Goal: Navigation & Orientation: Find specific page/section

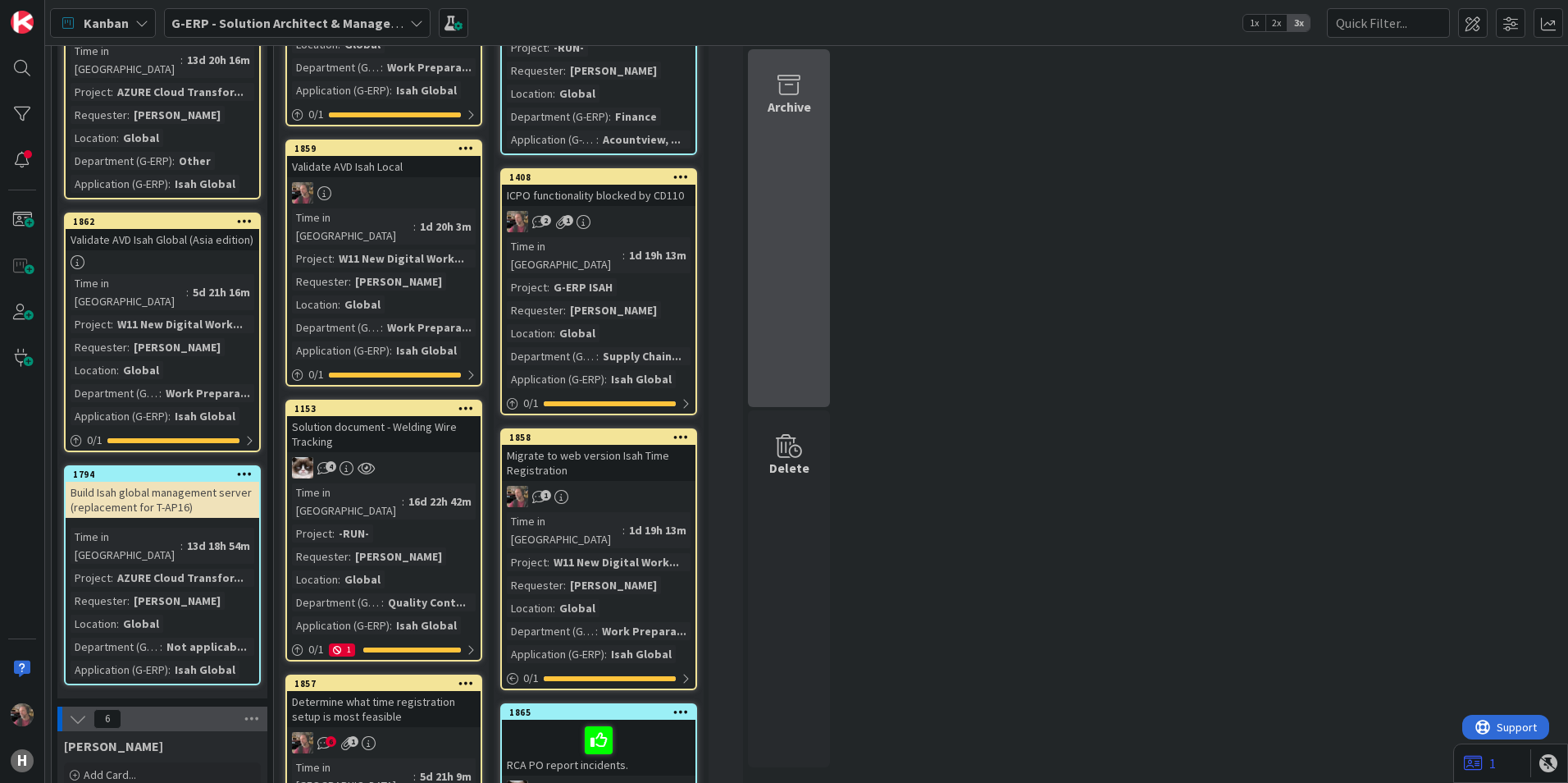
scroll to position [247, 0]
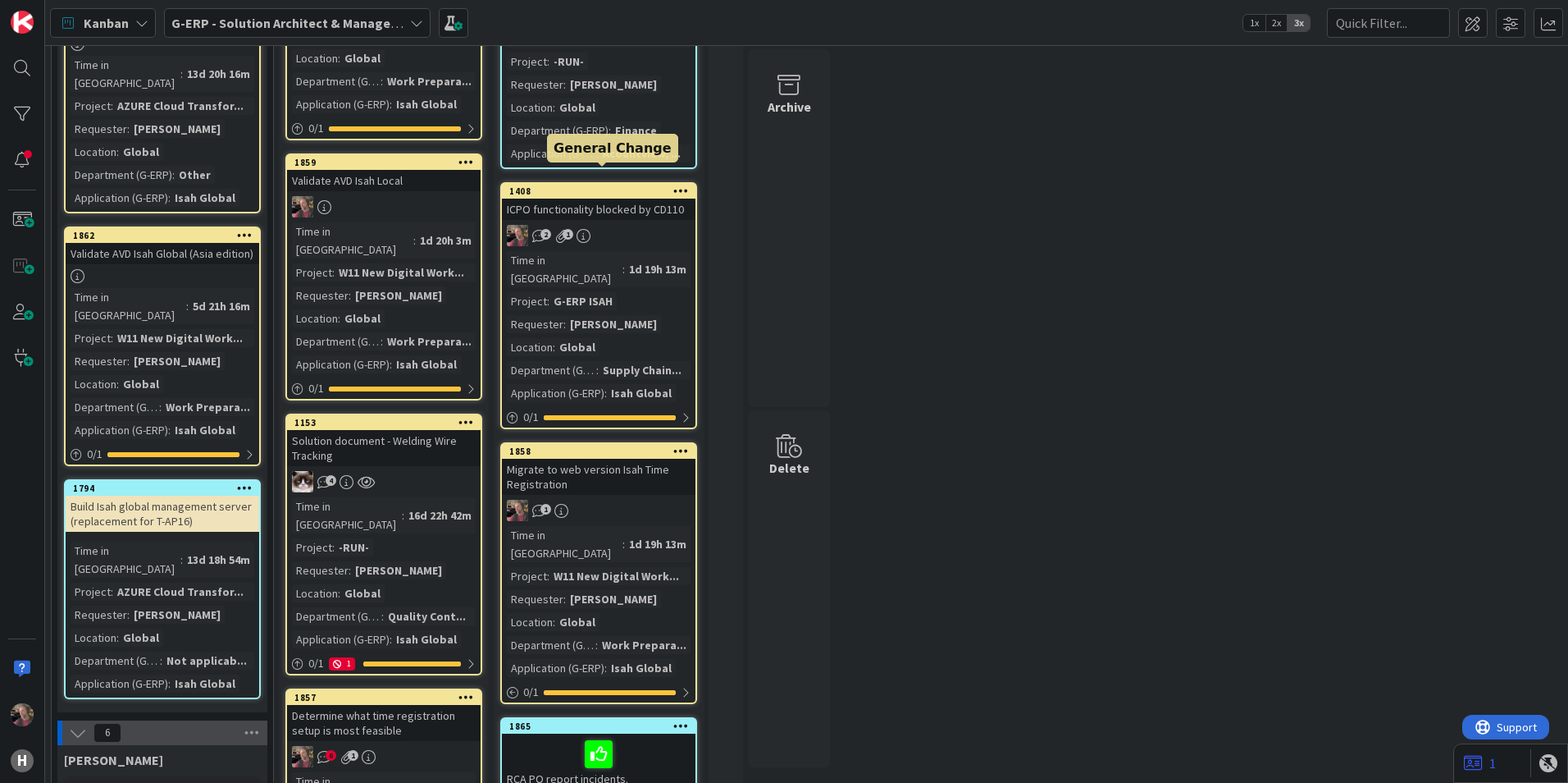
click at [616, 185] on div "1408" at bounding box center [603, 191] width 186 height 11
click at [651, 260] on div "Time in Column : 1d 19h 13m Project : G-ERP ISAH Requester : [PERSON_NAME] Loca…" at bounding box center [598, 327] width 183 height 151
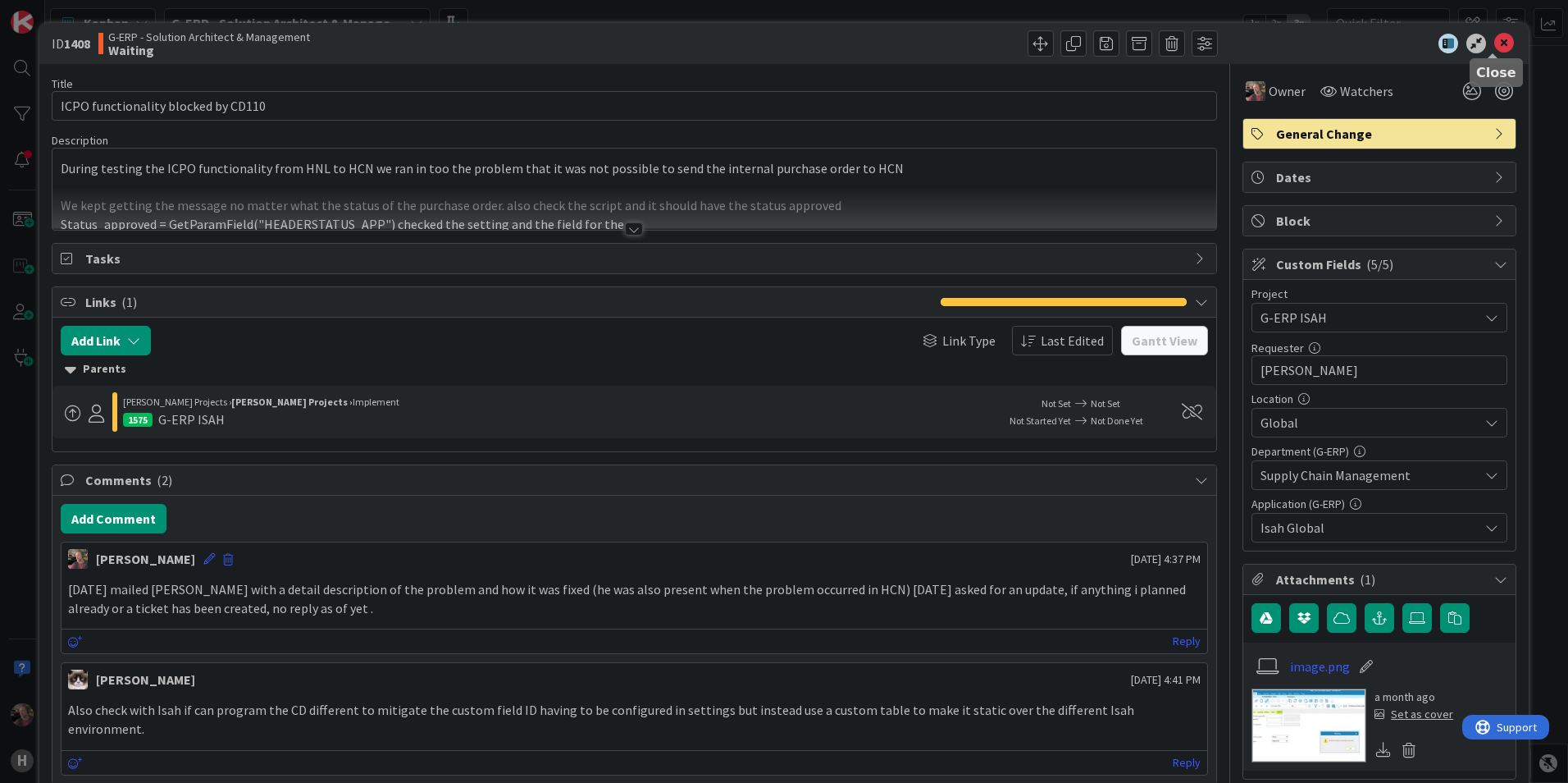
click at [1495, 40] on icon at bounding box center [1504, 43] width 20 height 20
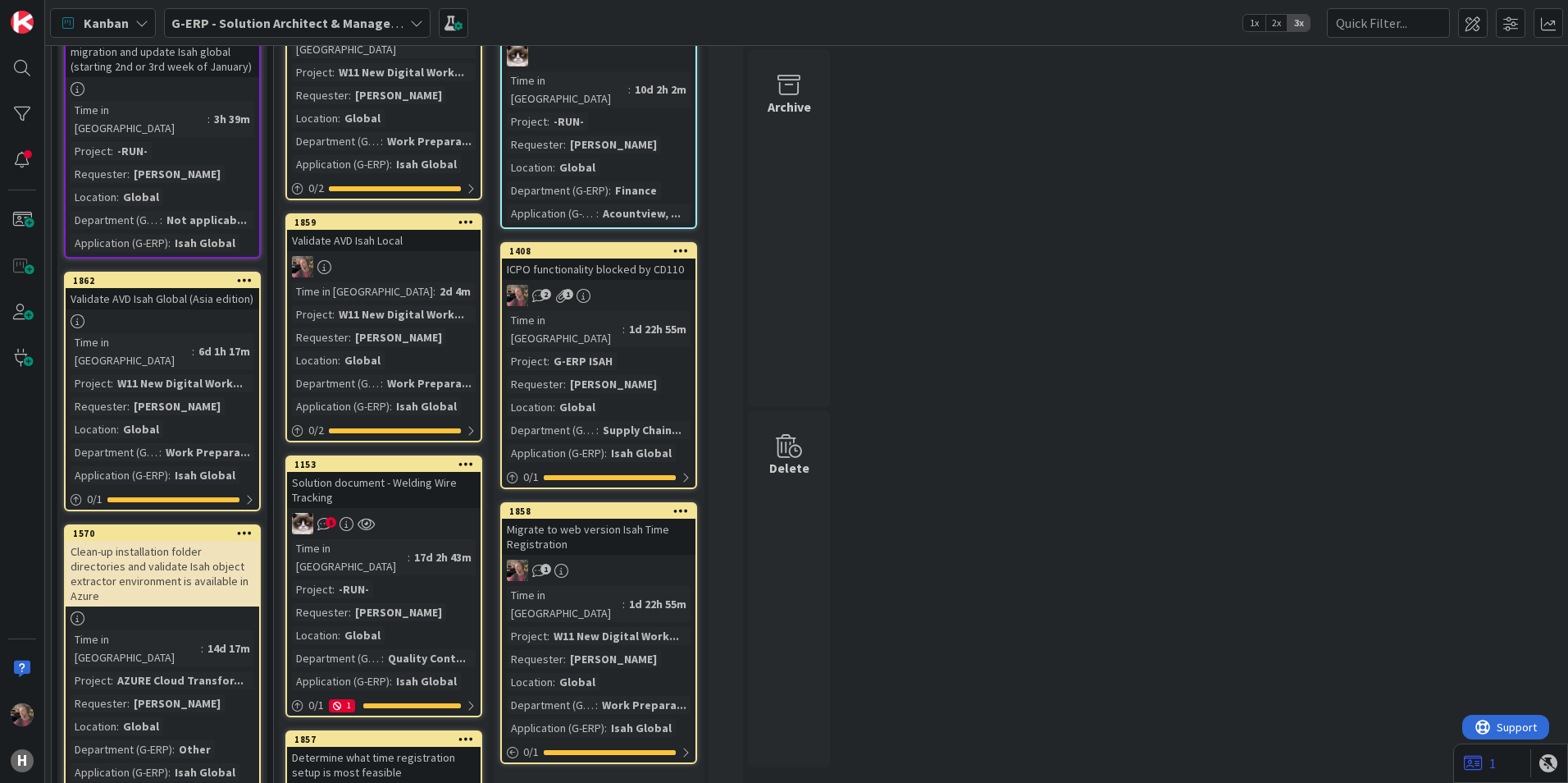
scroll to position [247, 0]
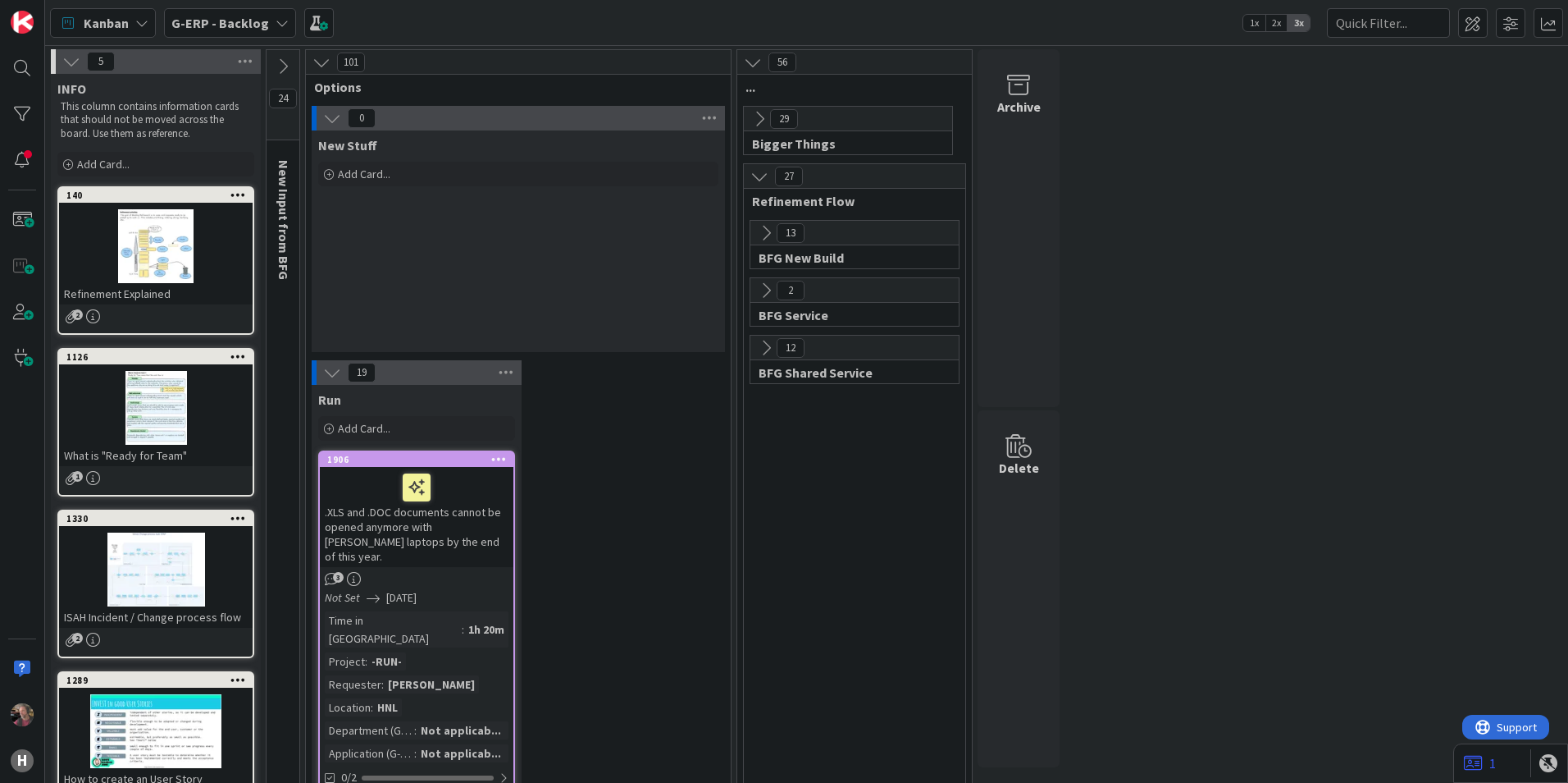
click at [328, 365] on icon at bounding box center [332, 372] width 18 height 18
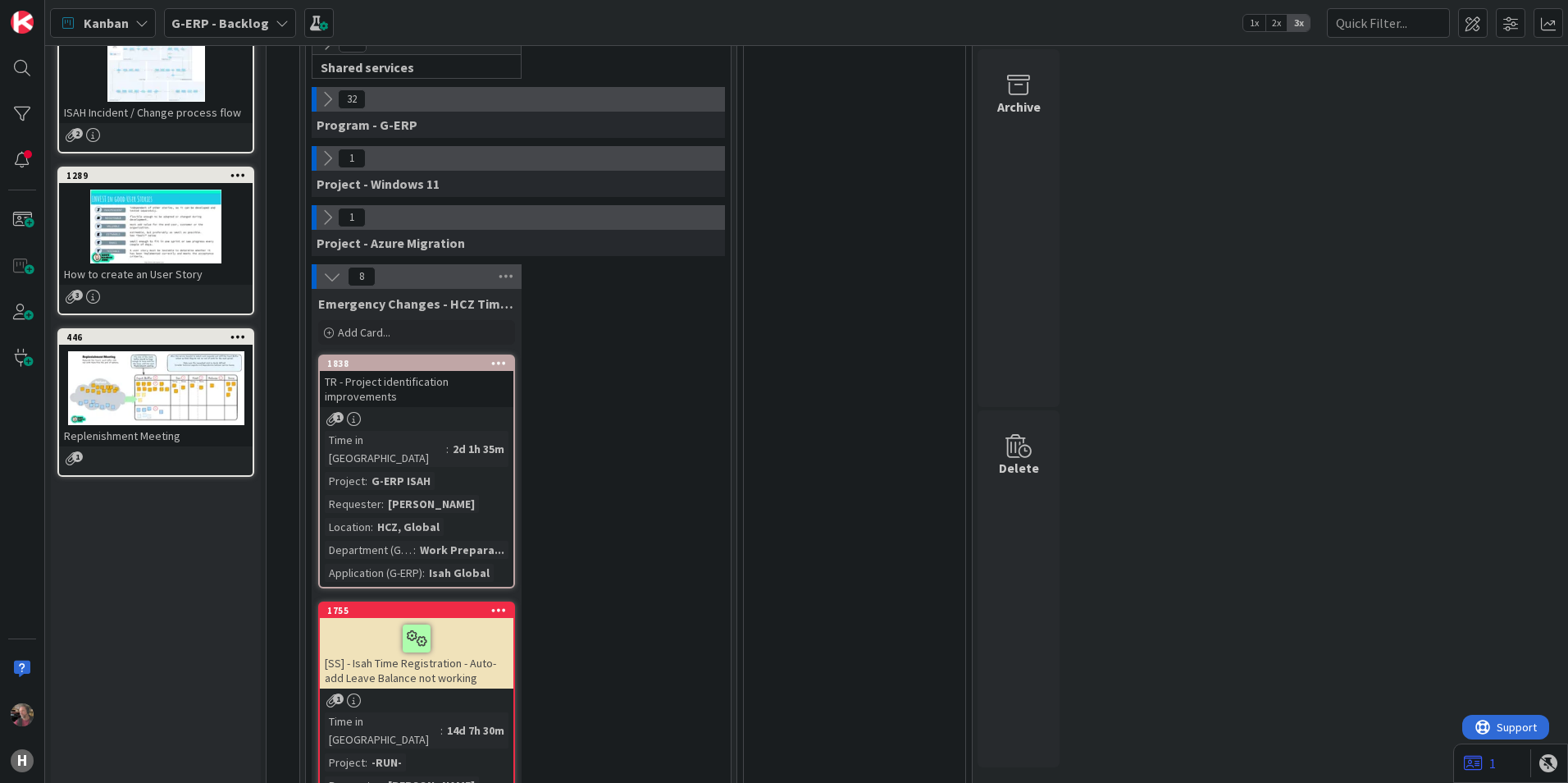
scroll to position [574, 0]
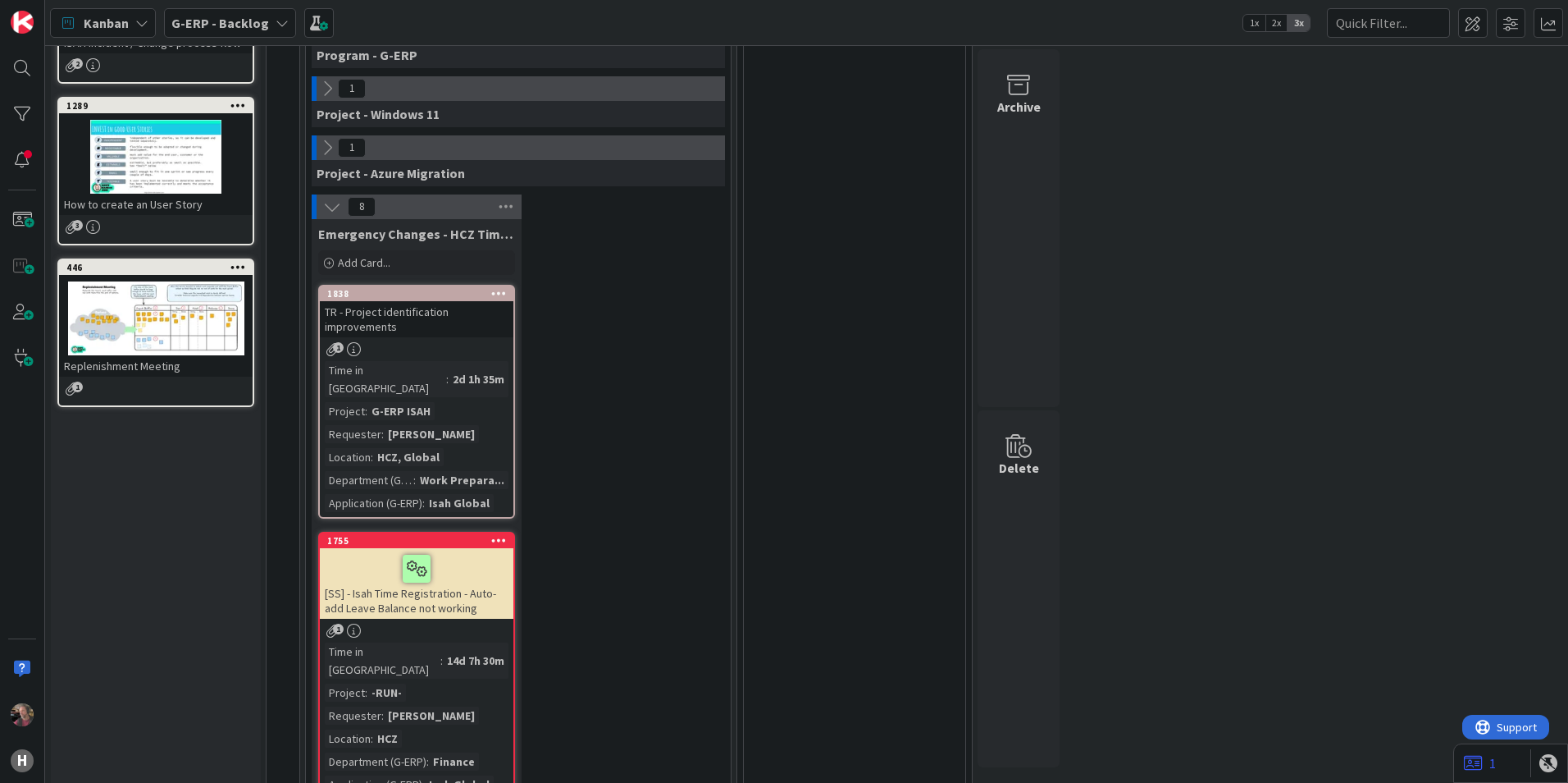
click at [329, 146] on icon at bounding box center [326, 147] width 18 height 18
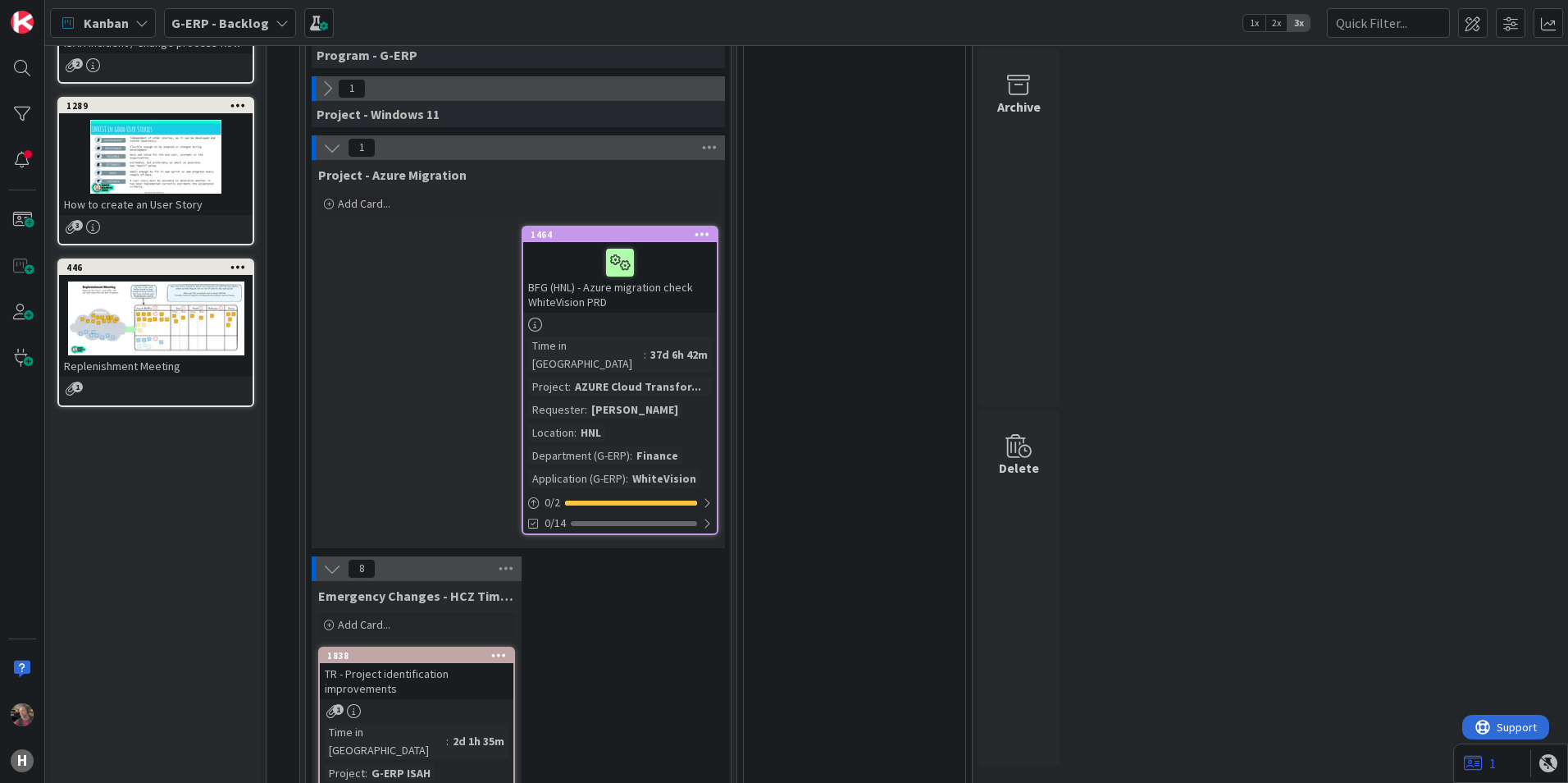
click at [337, 148] on icon at bounding box center [332, 147] width 18 height 18
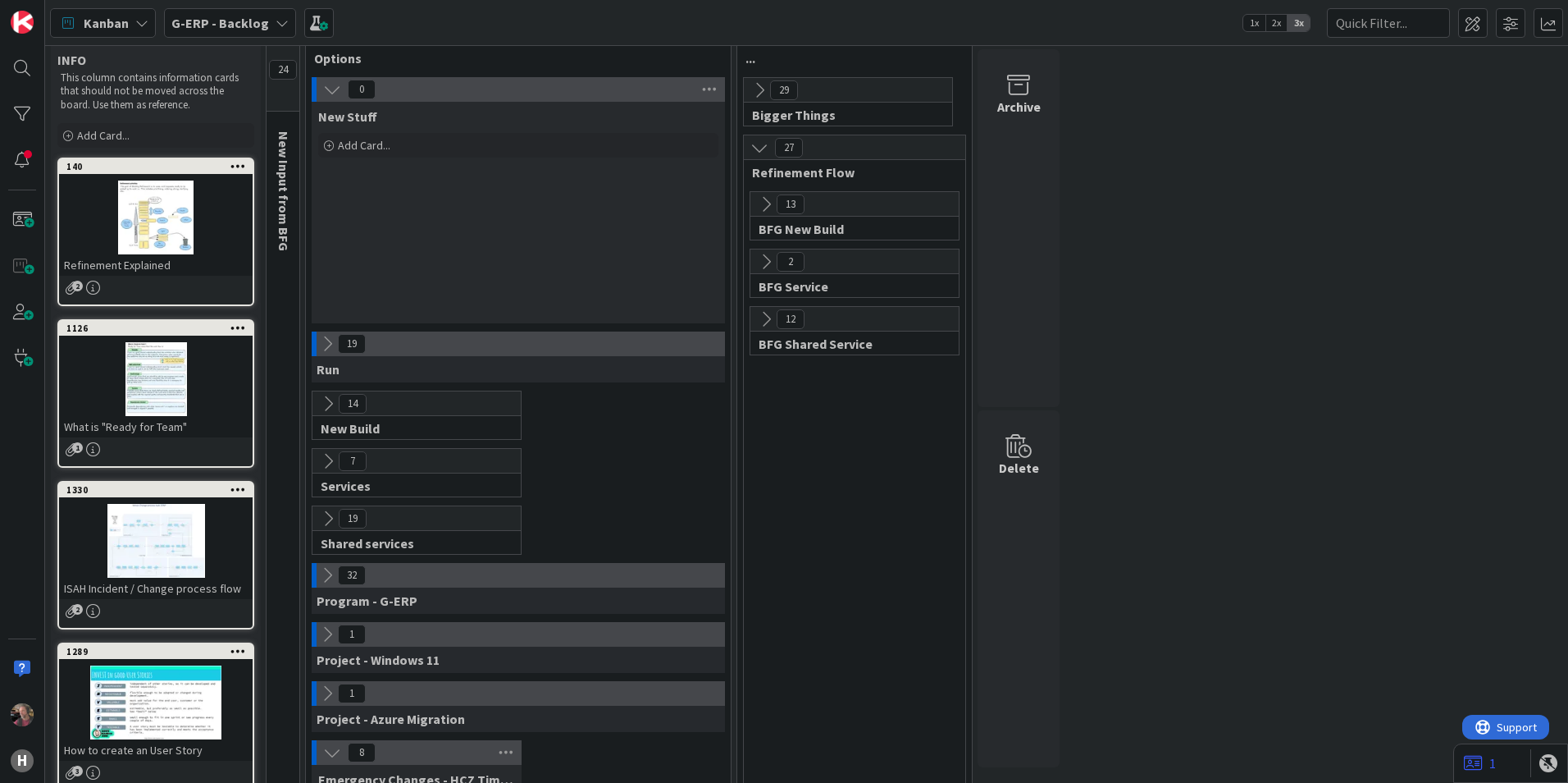
scroll to position [0, 0]
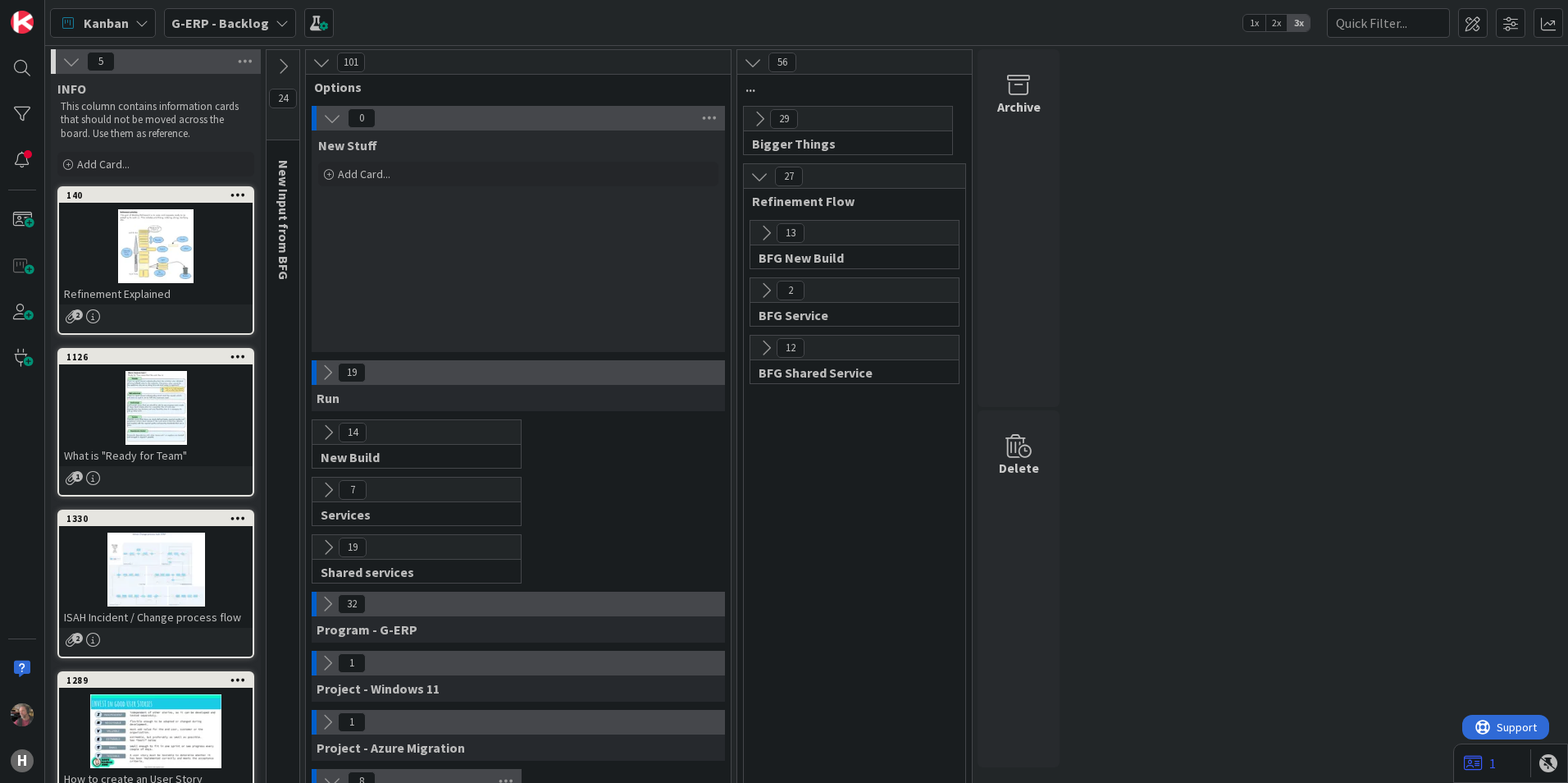
click at [214, 24] on b "G-ERP - Backlog" at bounding box center [220, 23] width 98 height 16
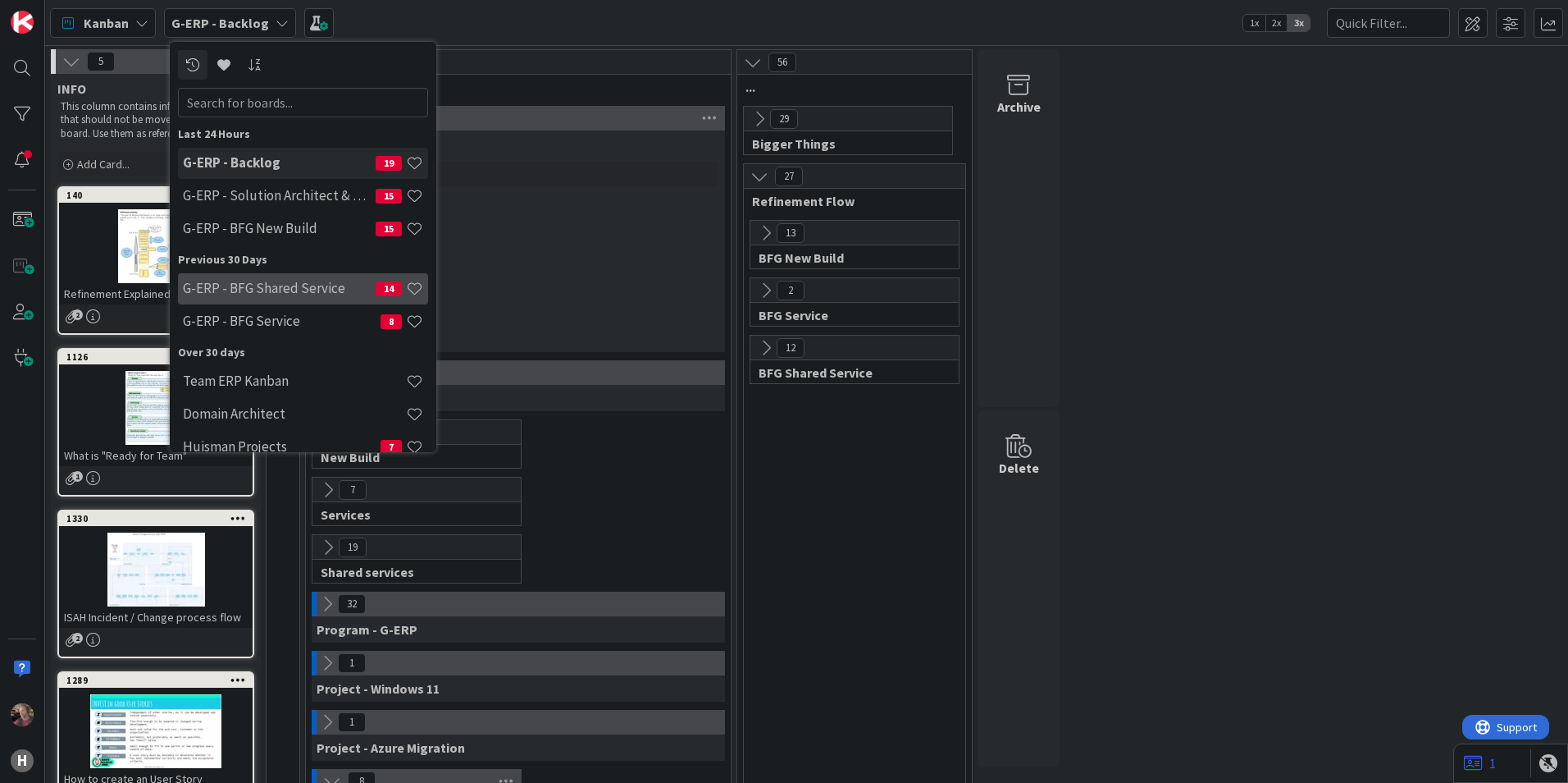
click at [290, 285] on h4 "G-ERP - BFG Shared Service" at bounding box center [278, 287] width 193 height 16
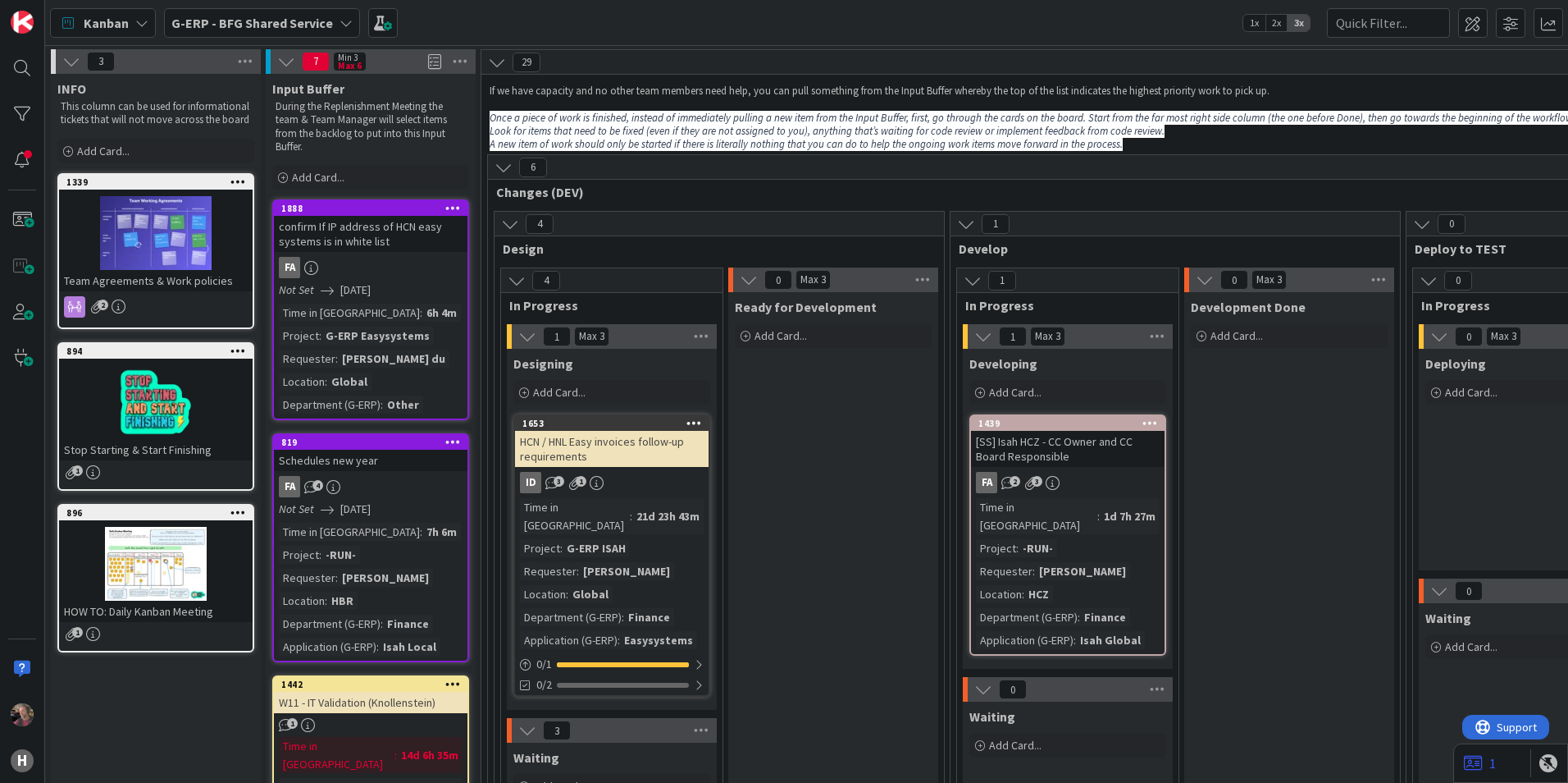
click at [256, 22] on b "G-ERP - BFG Shared Service" at bounding box center [252, 23] width 162 height 16
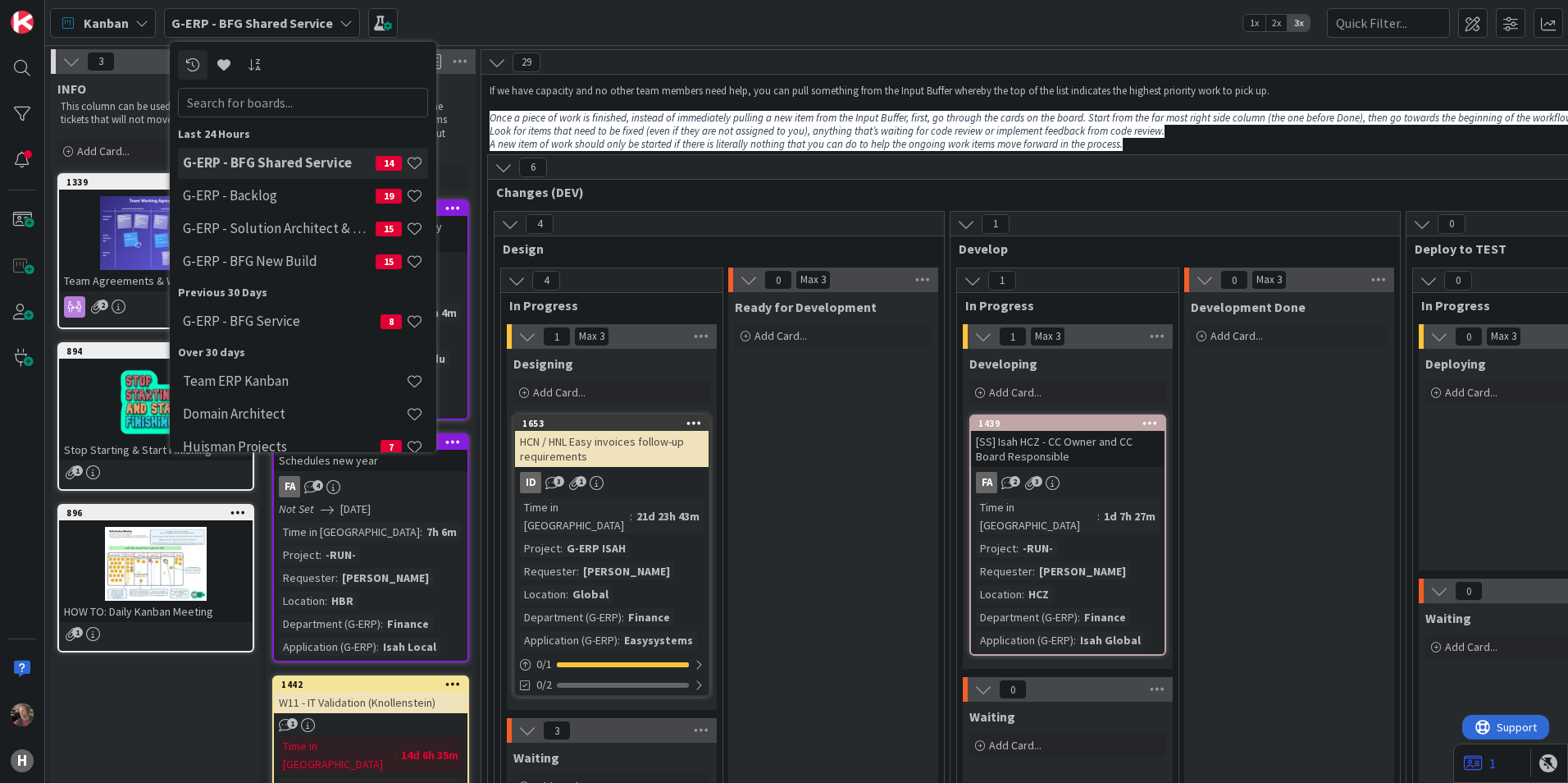
click at [249, 190] on h4 "G-ERP - Backlog" at bounding box center [278, 195] width 193 height 16
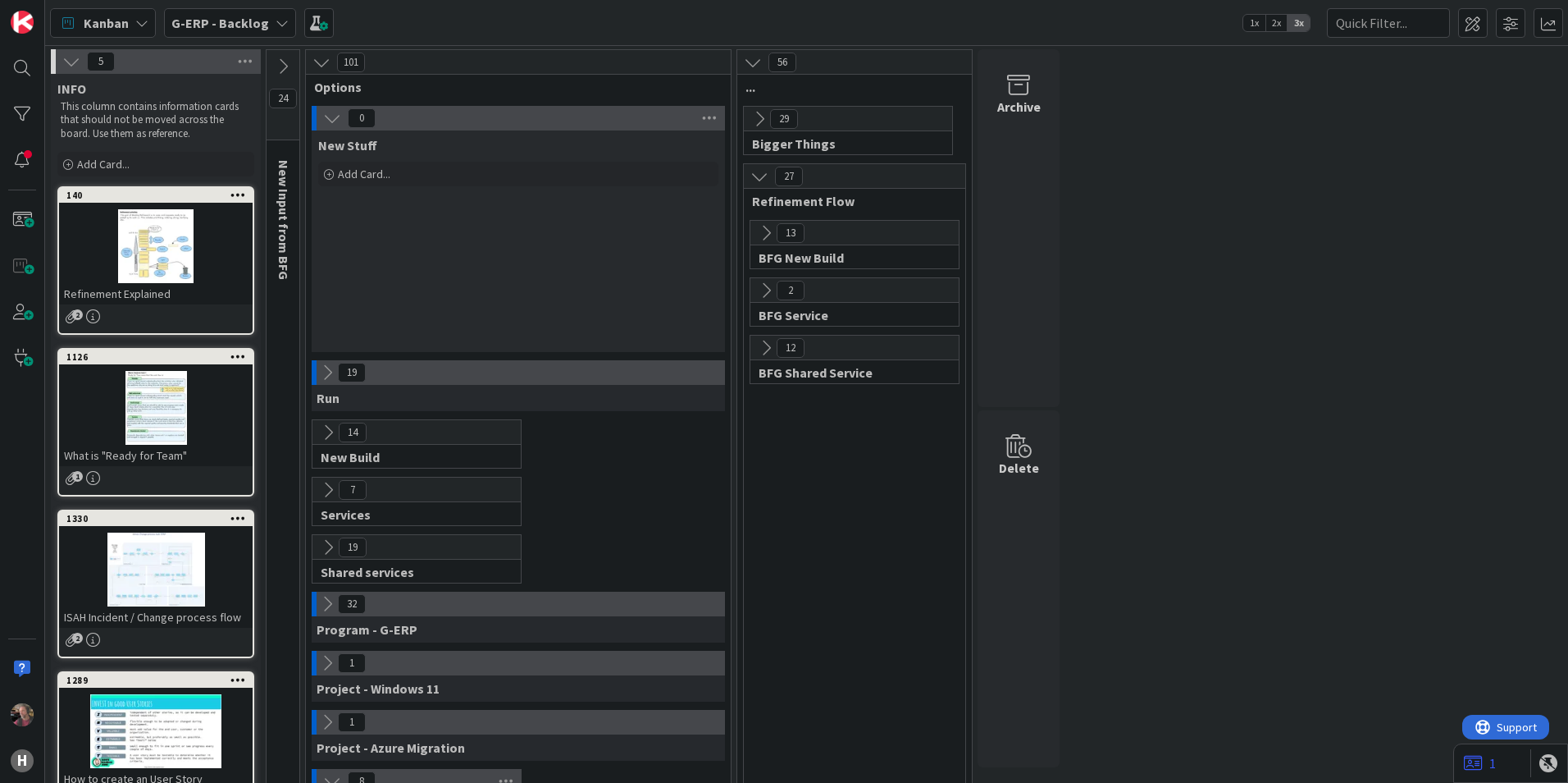
click at [323, 371] on icon at bounding box center [326, 372] width 18 height 18
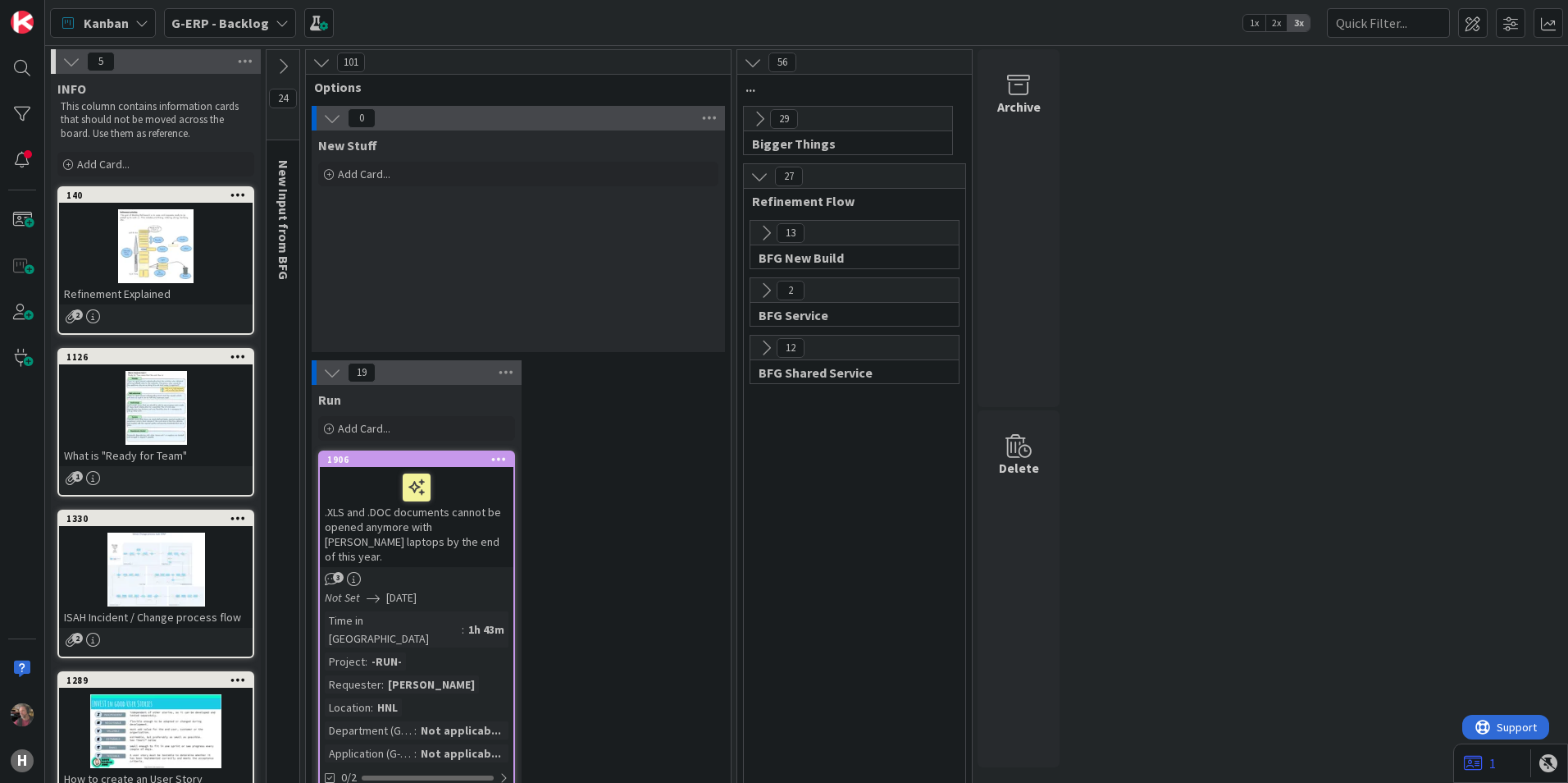
click at [332, 368] on icon at bounding box center [332, 372] width 18 height 18
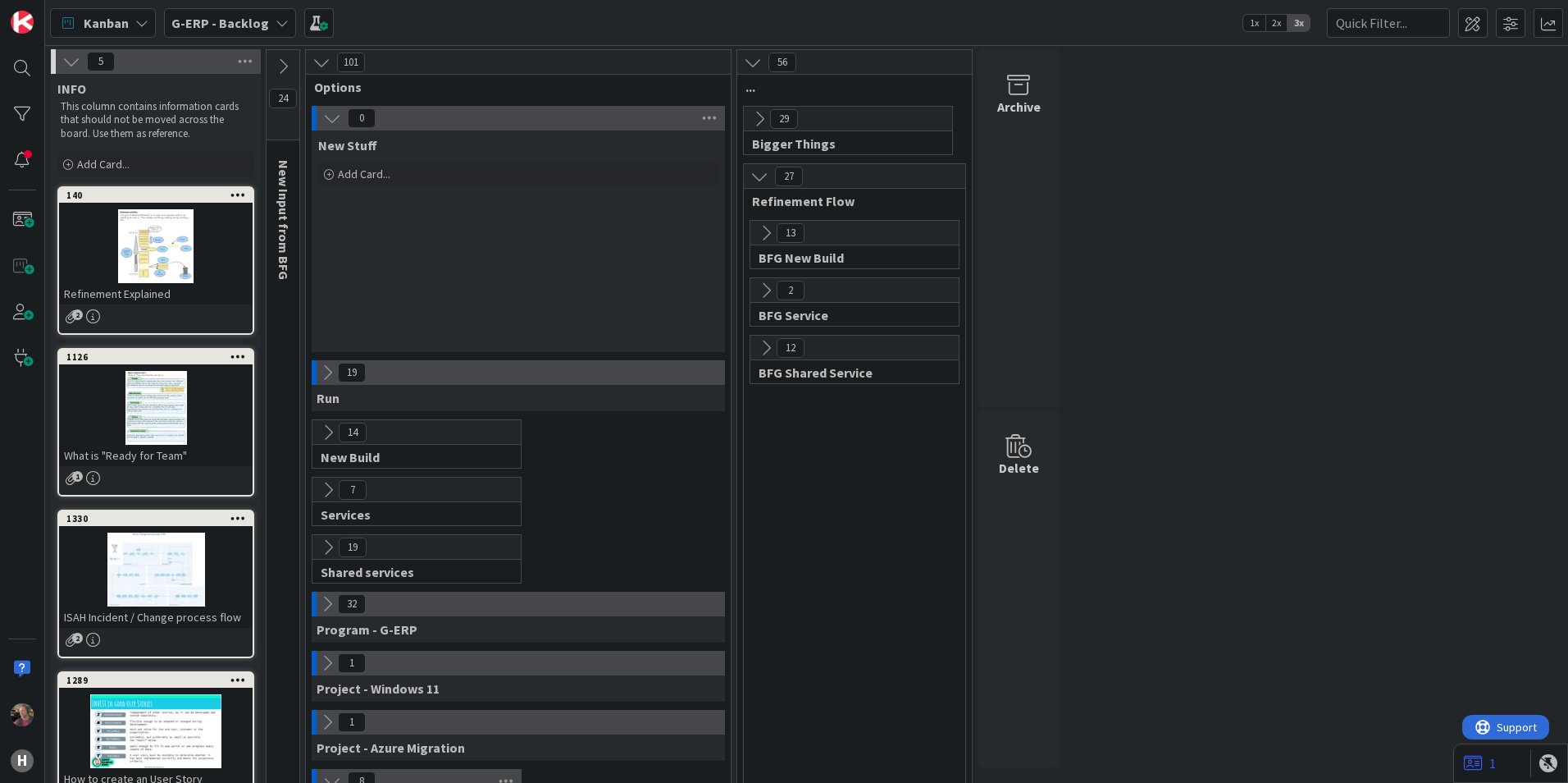
click at [765, 227] on icon at bounding box center [766, 232] width 18 height 18
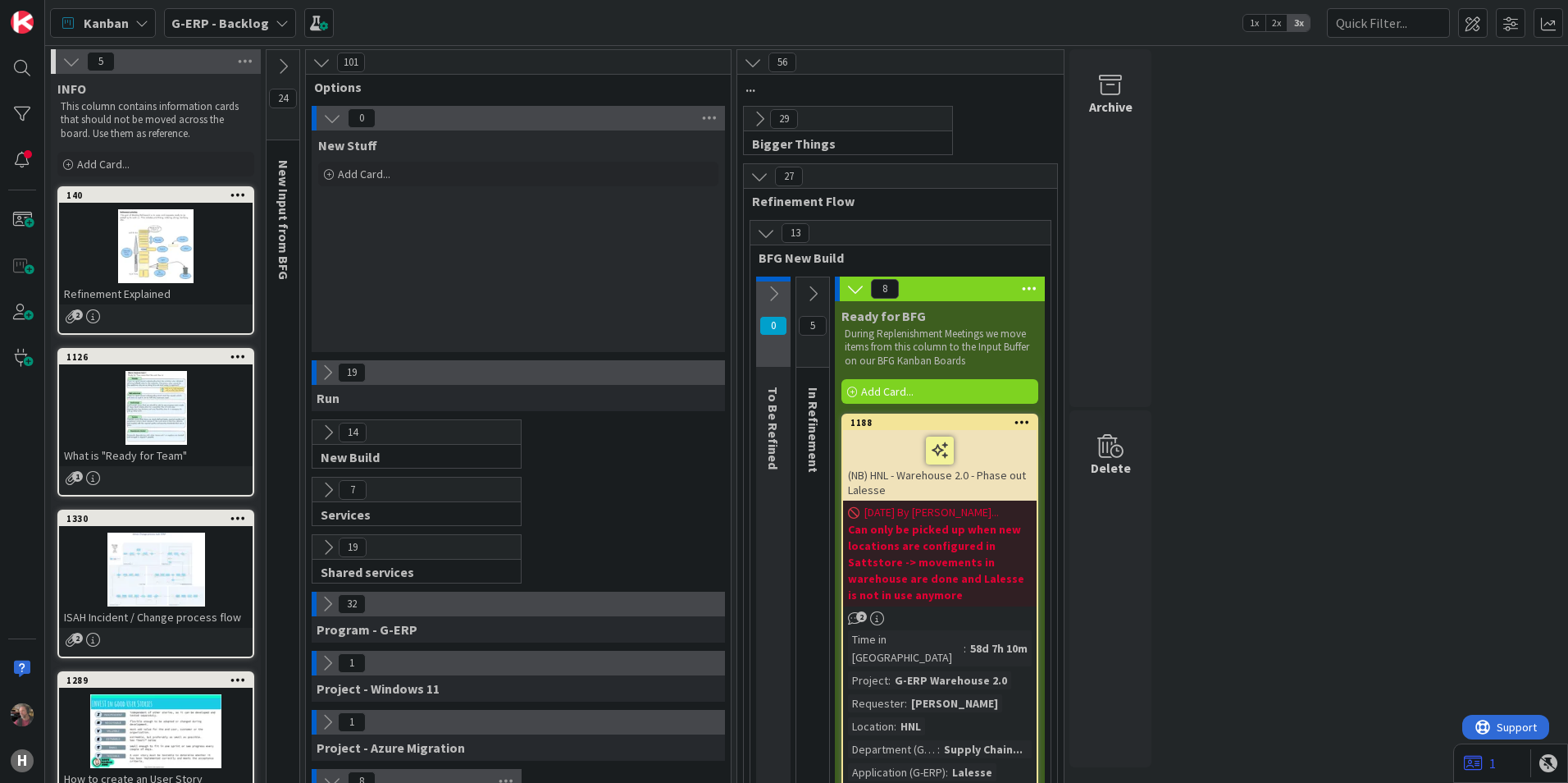
click at [855, 283] on icon at bounding box center [855, 288] width 18 height 18
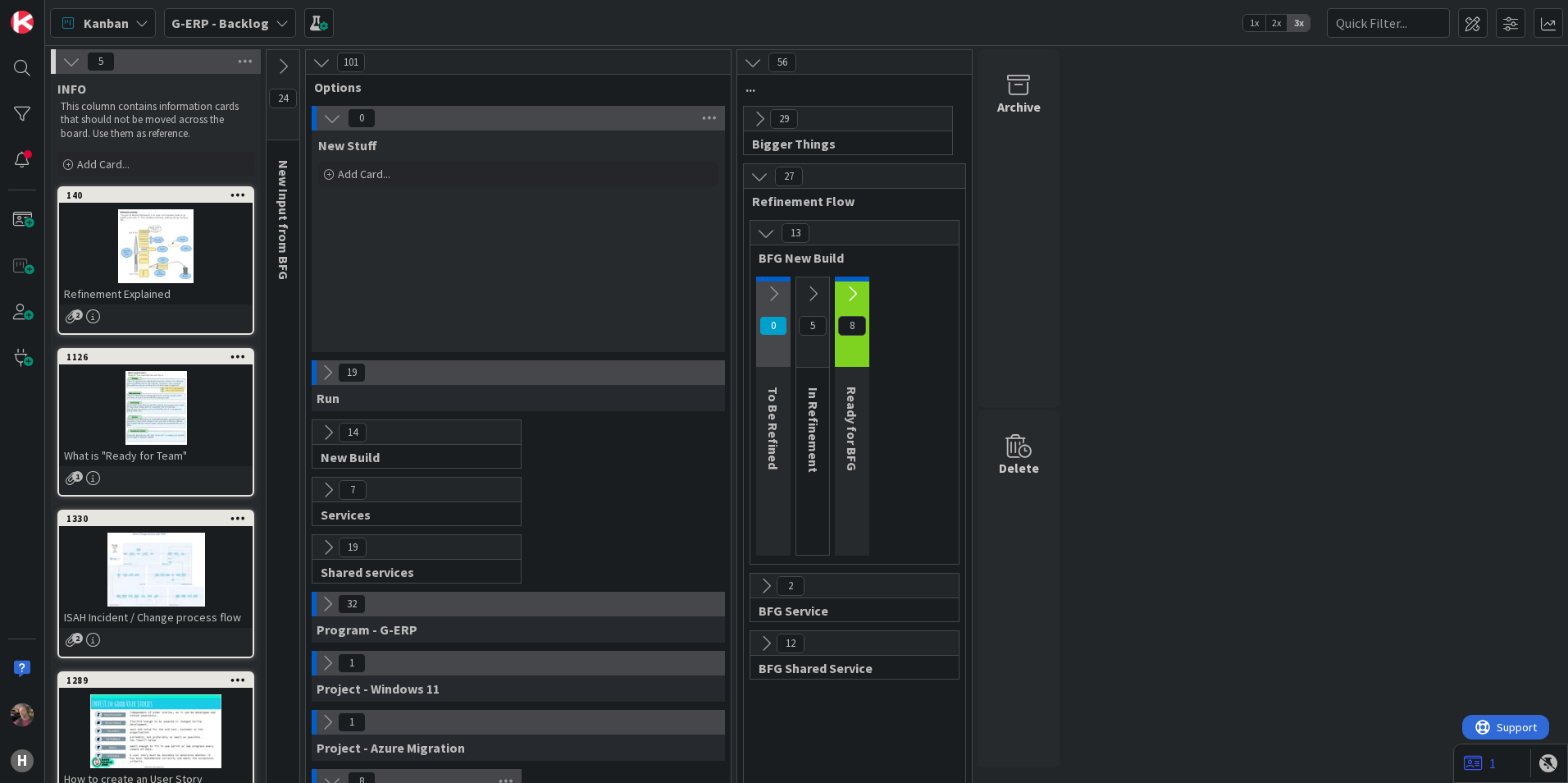
click at [331, 430] on icon at bounding box center [327, 432] width 18 height 18
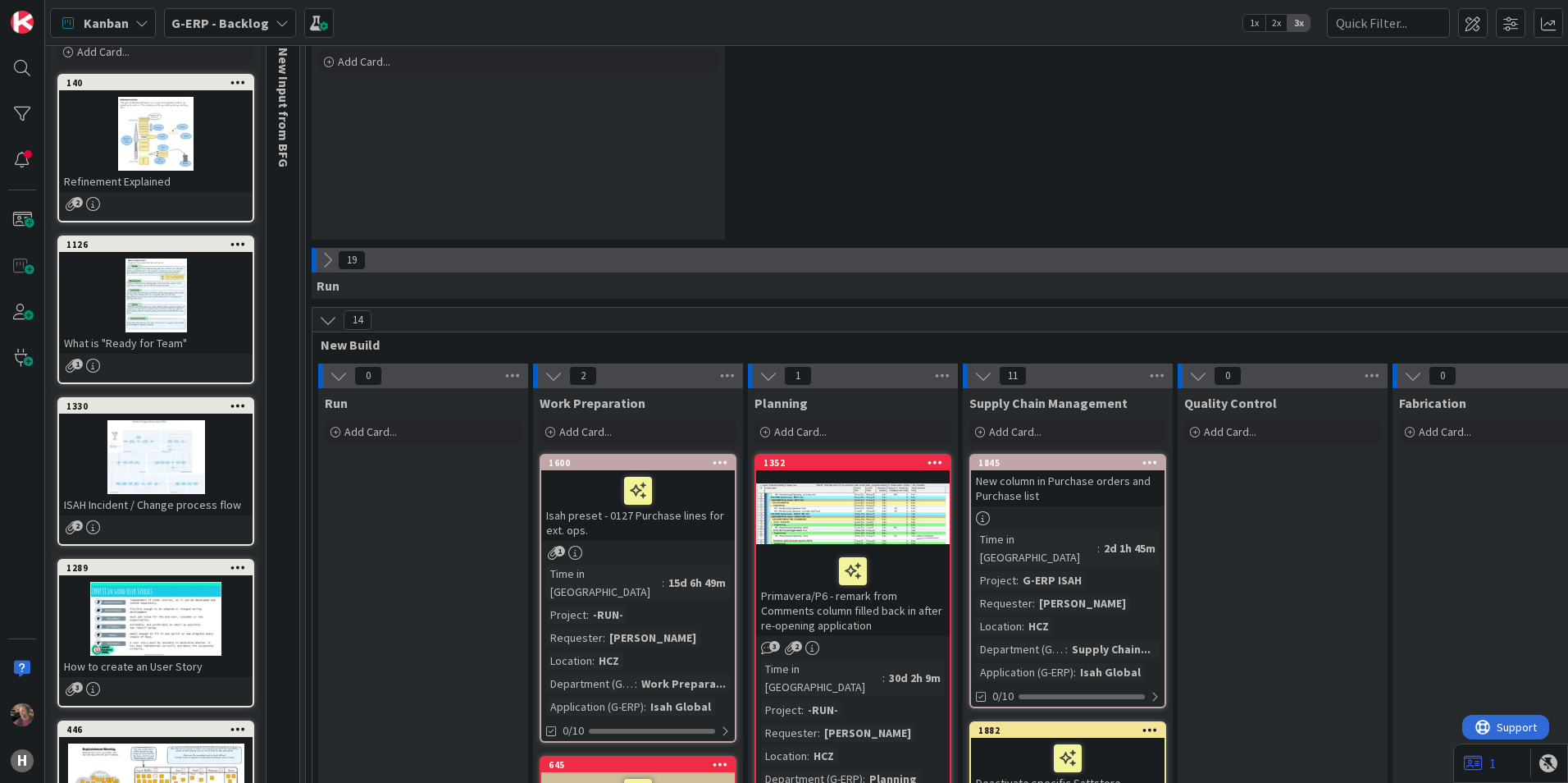
scroll to position [82, 0]
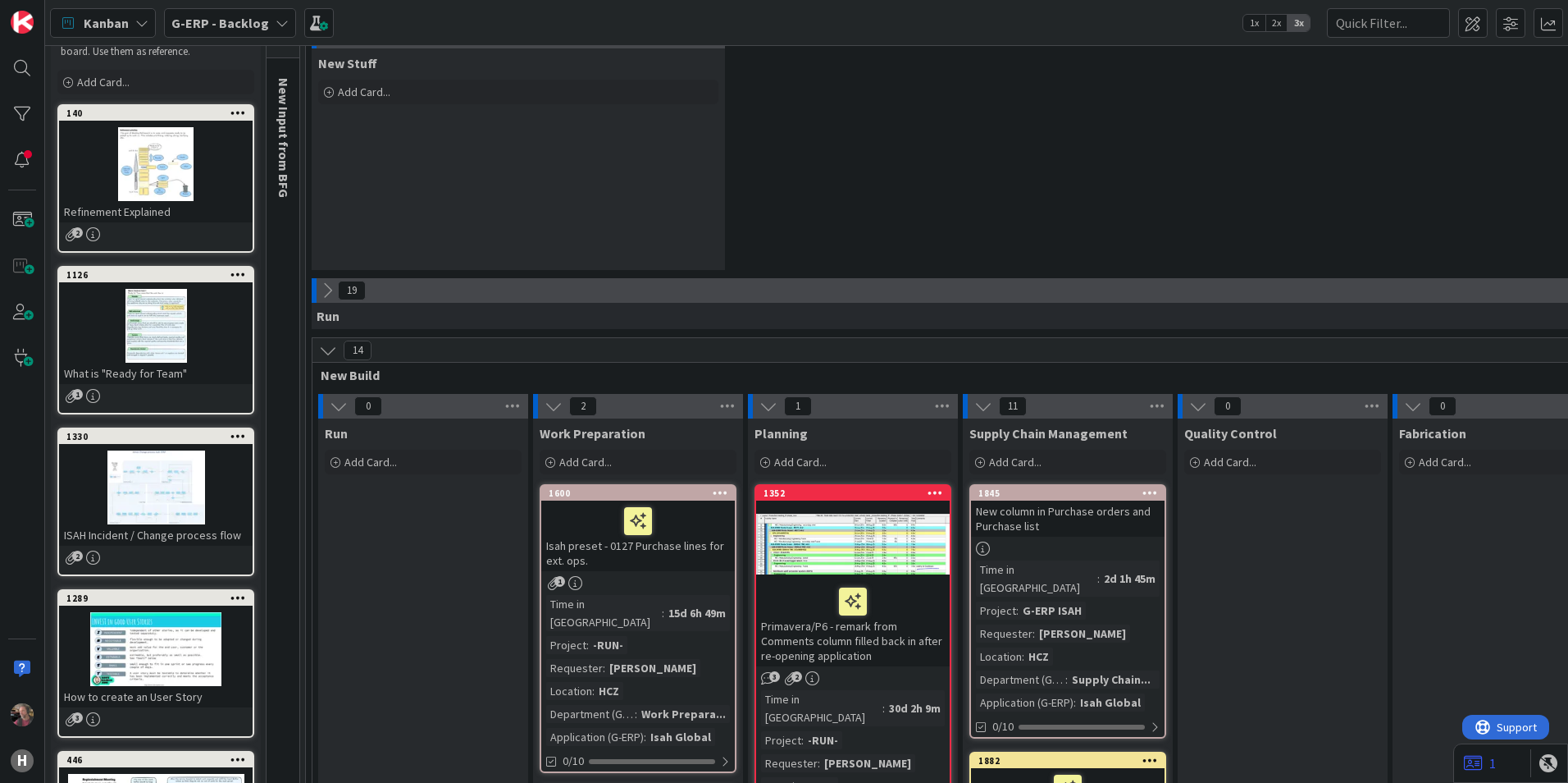
click at [328, 351] on icon at bounding box center [327, 350] width 18 height 18
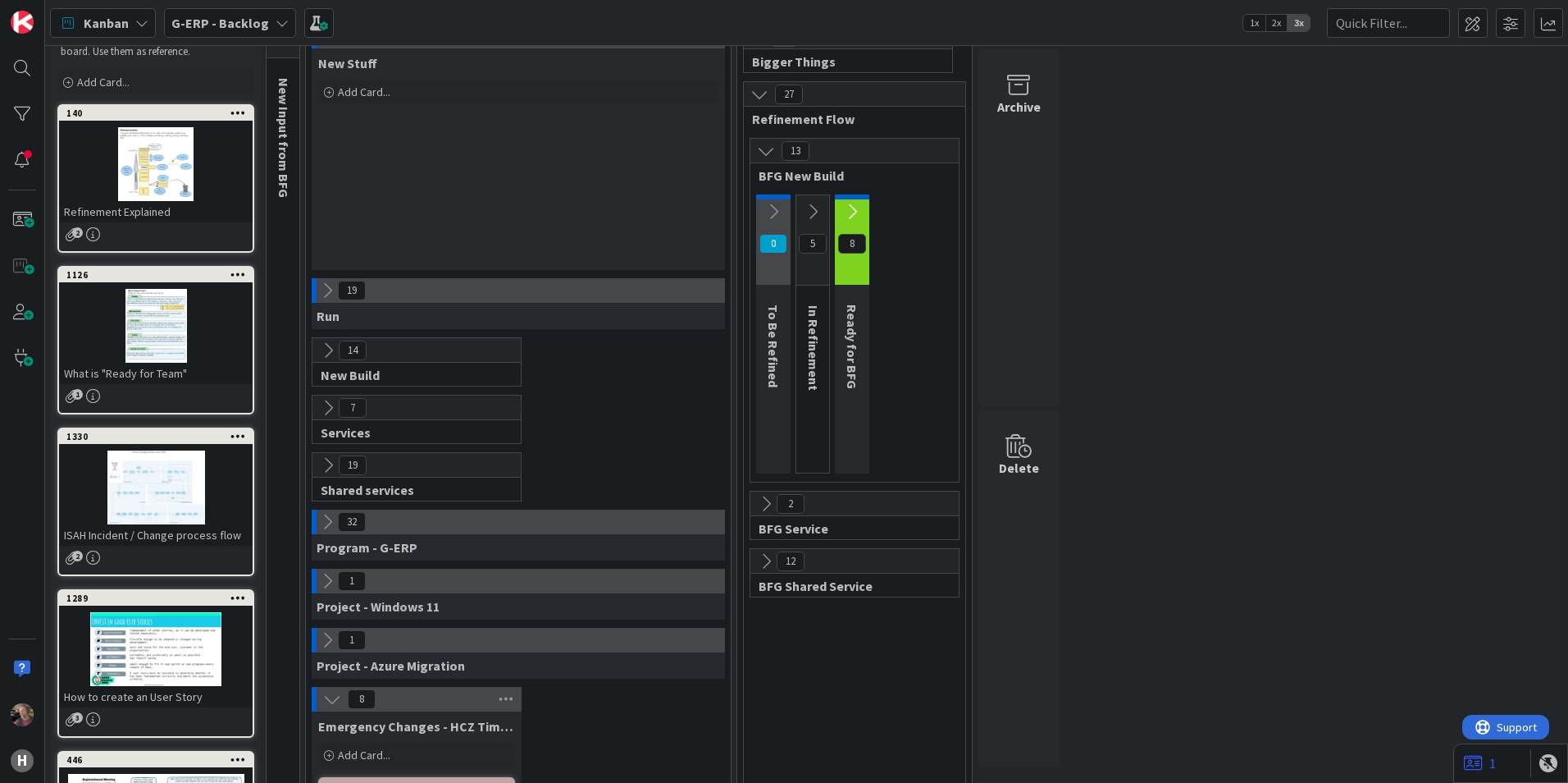
scroll to position [0, 0]
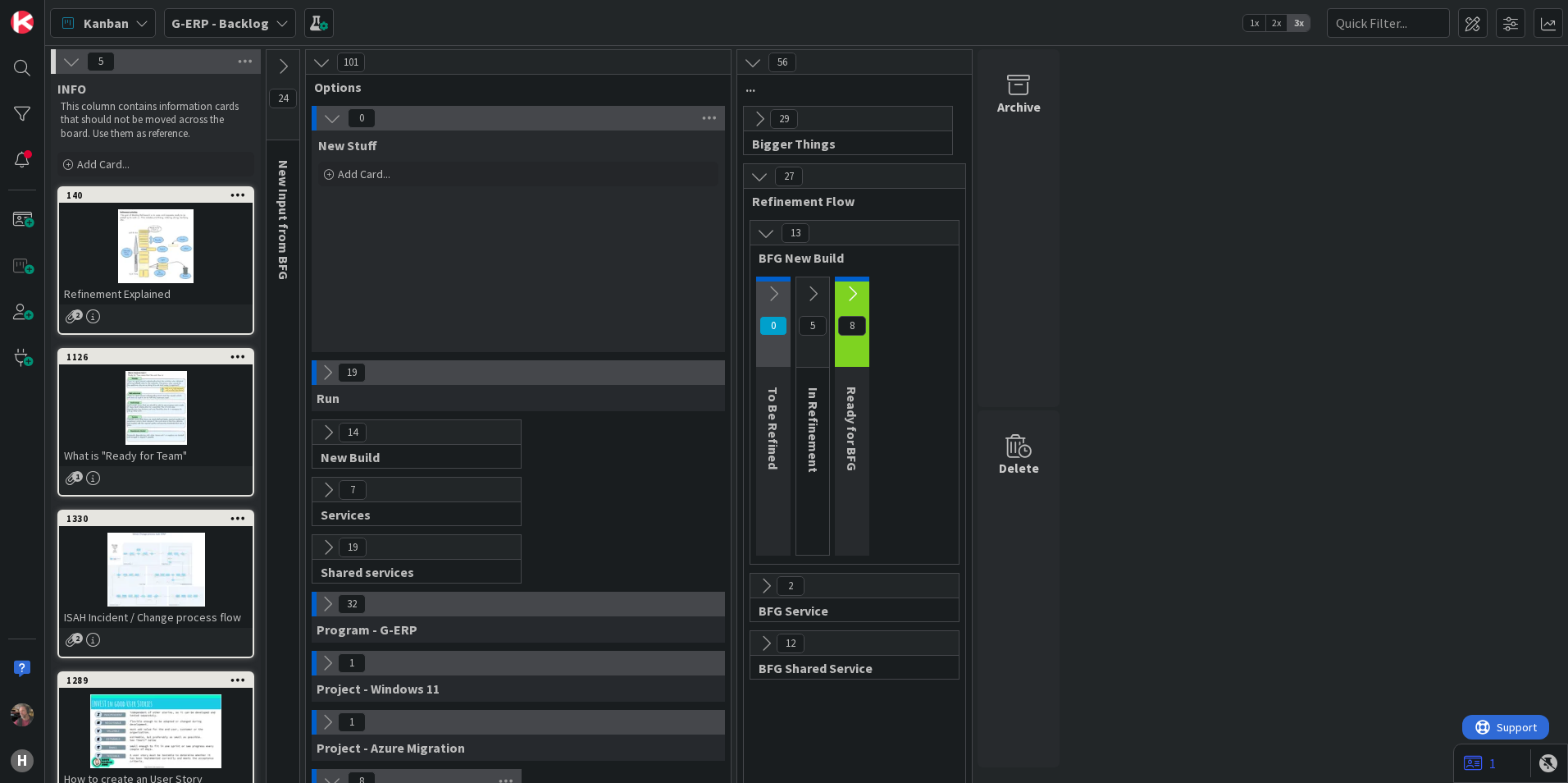
click at [330, 369] on icon at bounding box center [326, 372] width 18 height 18
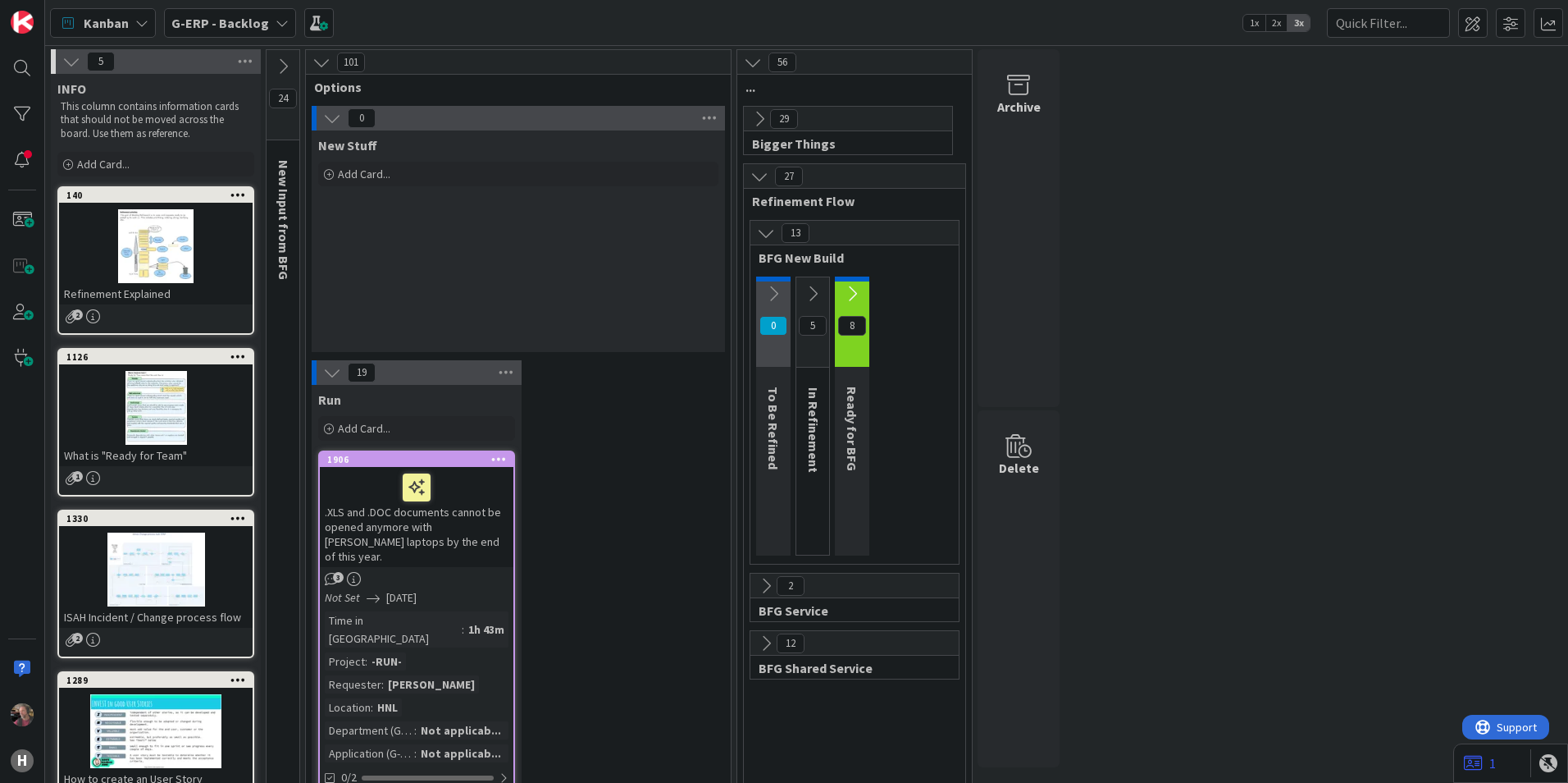
click at [330, 369] on icon at bounding box center [332, 372] width 18 height 18
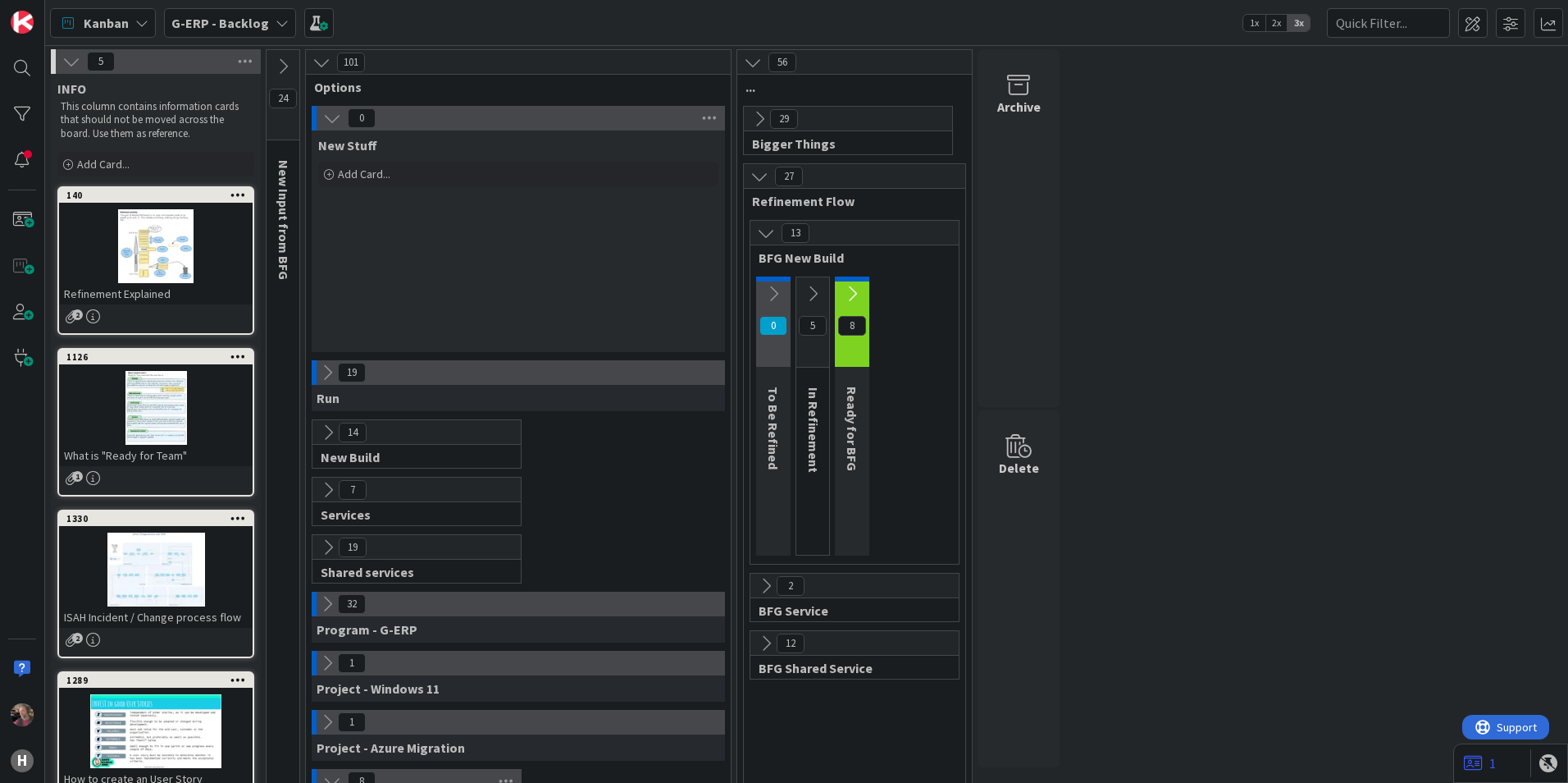
click at [214, 19] on b "G-ERP - Backlog" at bounding box center [220, 23] width 98 height 16
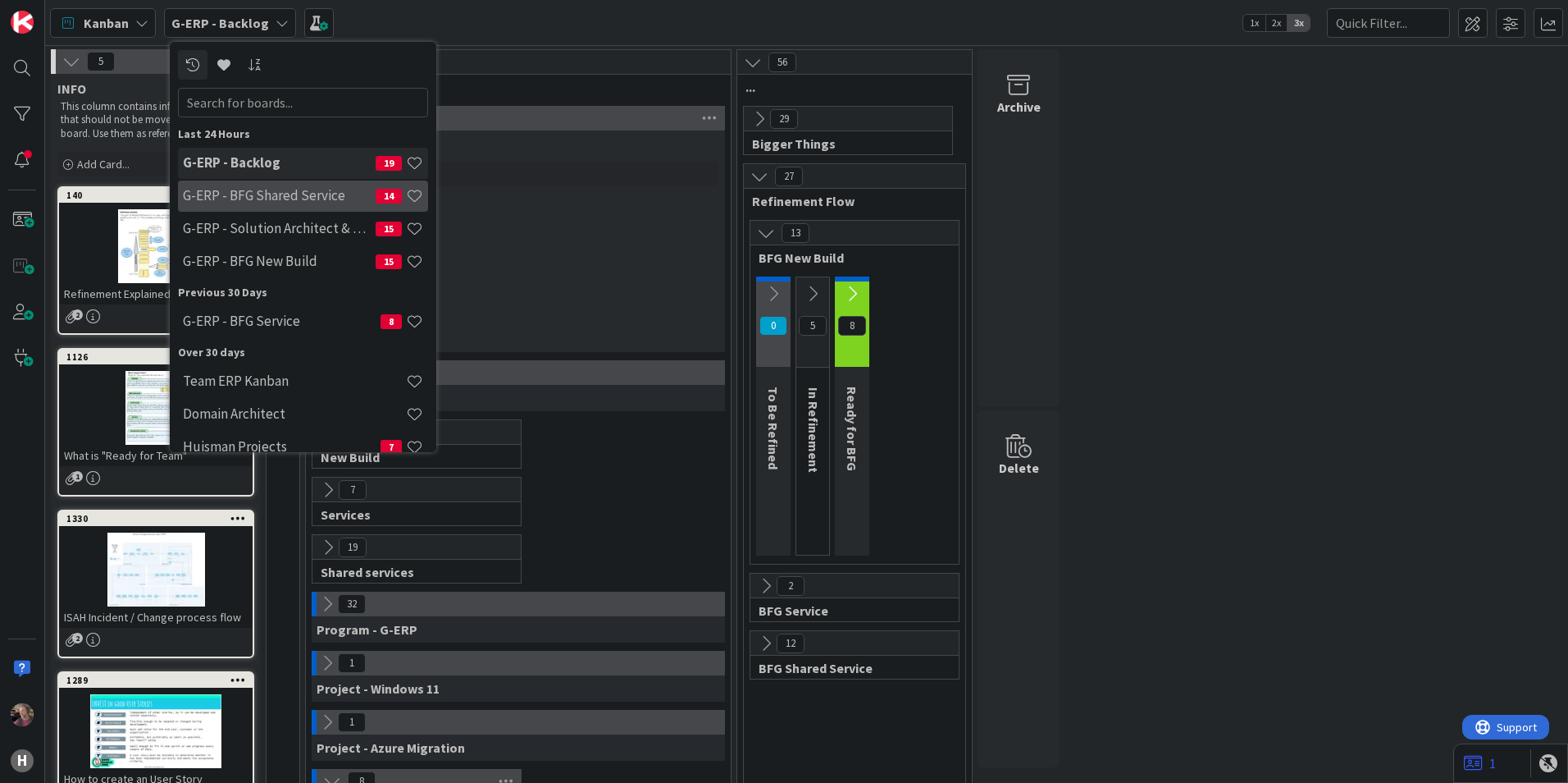
click at [305, 200] on h4 "G-ERP - BFG Shared Service" at bounding box center [278, 195] width 193 height 16
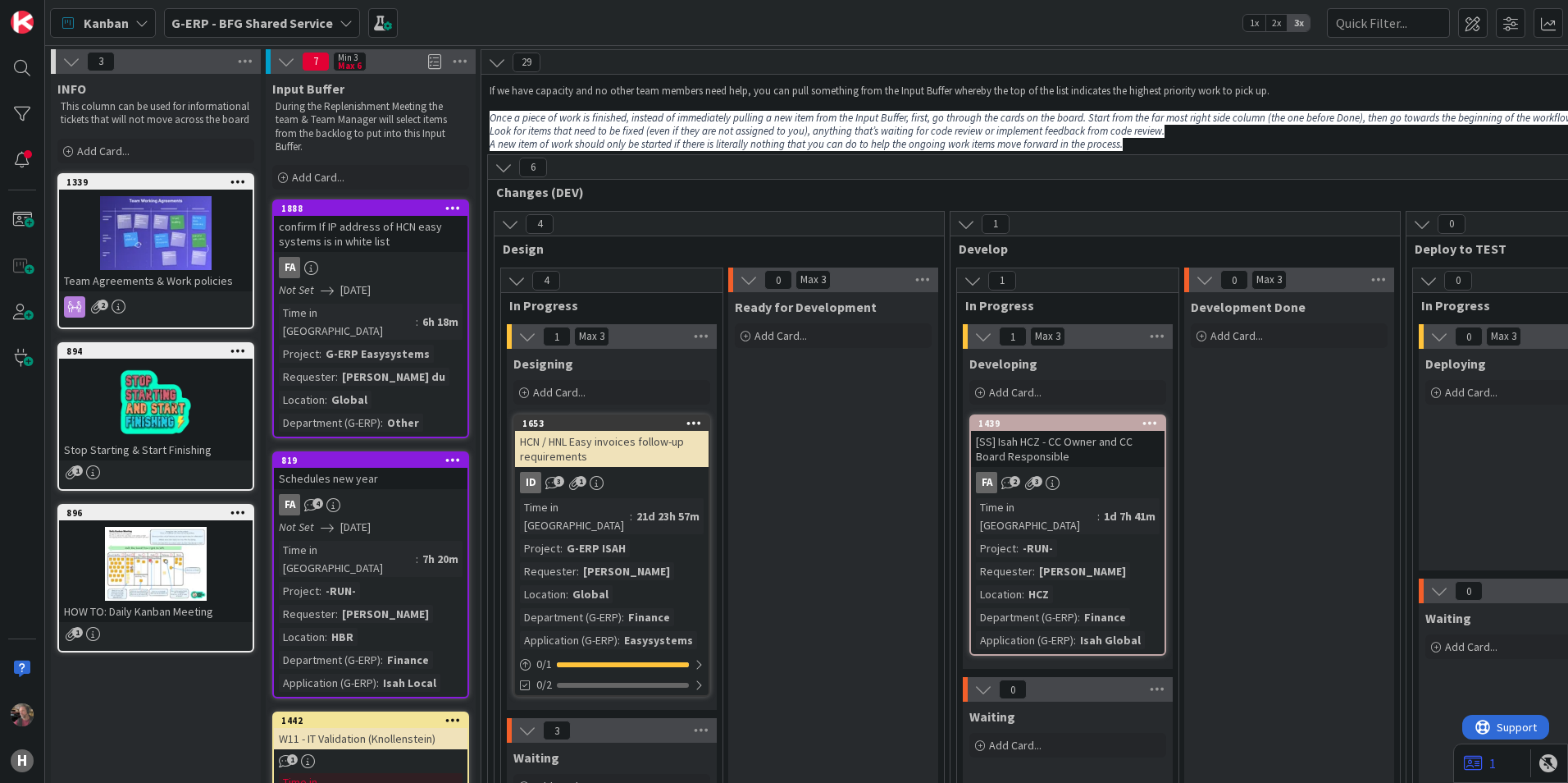
click at [503, 163] on icon at bounding box center [503, 167] width 18 height 18
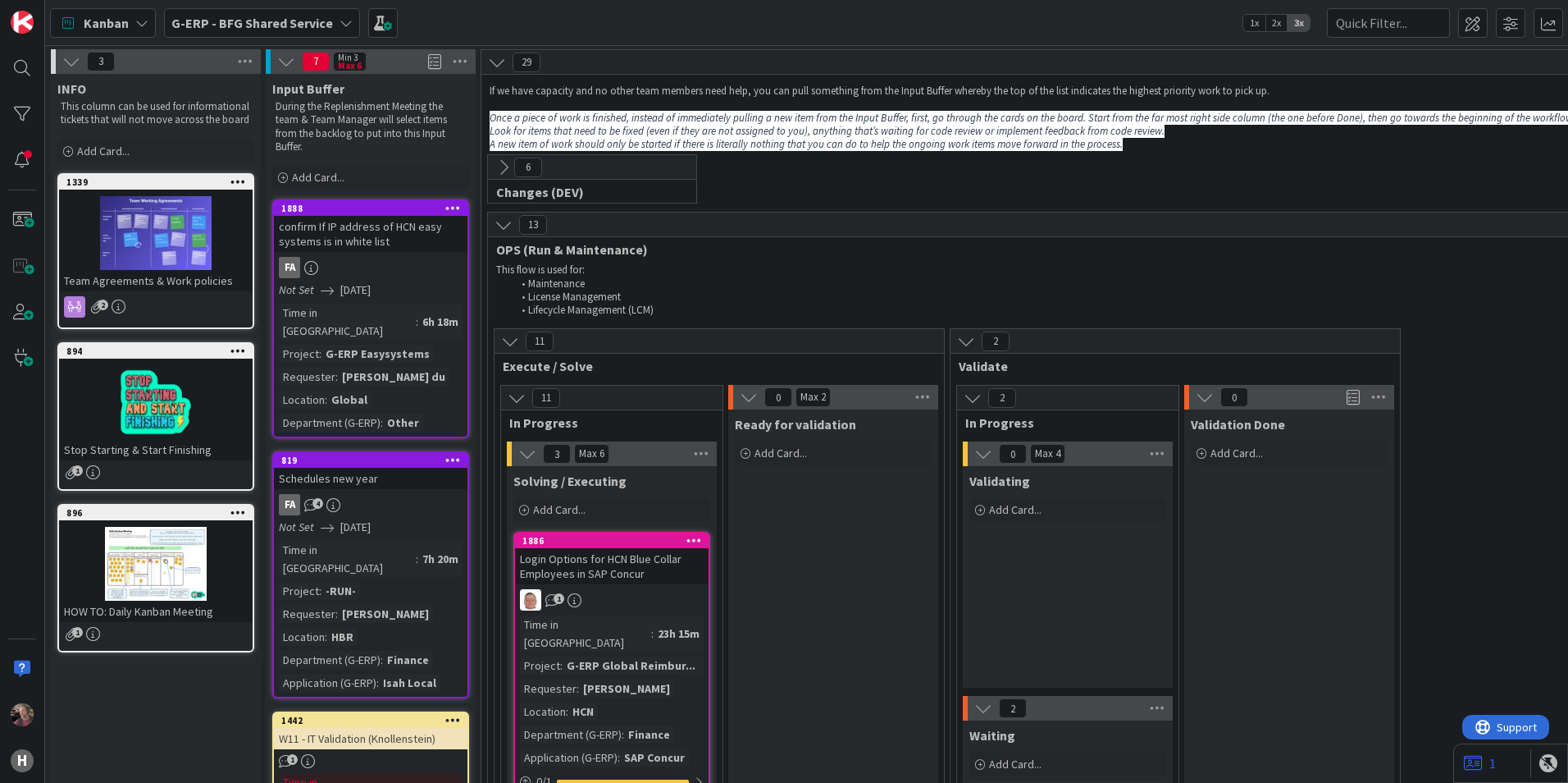
click at [499, 230] on icon at bounding box center [503, 224] width 18 height 18
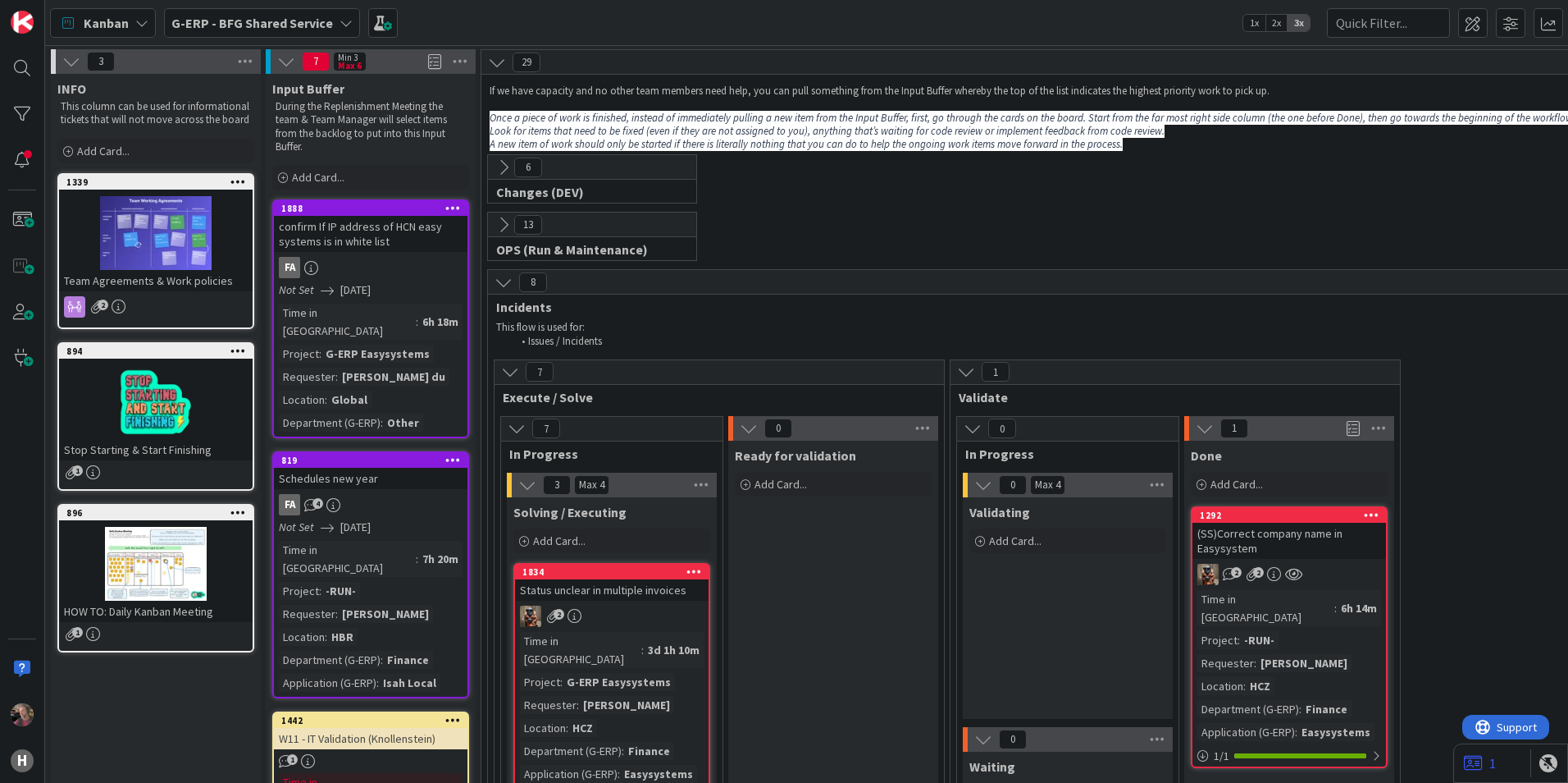
click at [500, 285] on icon at bounding box center [503, 281] width 18 height 18
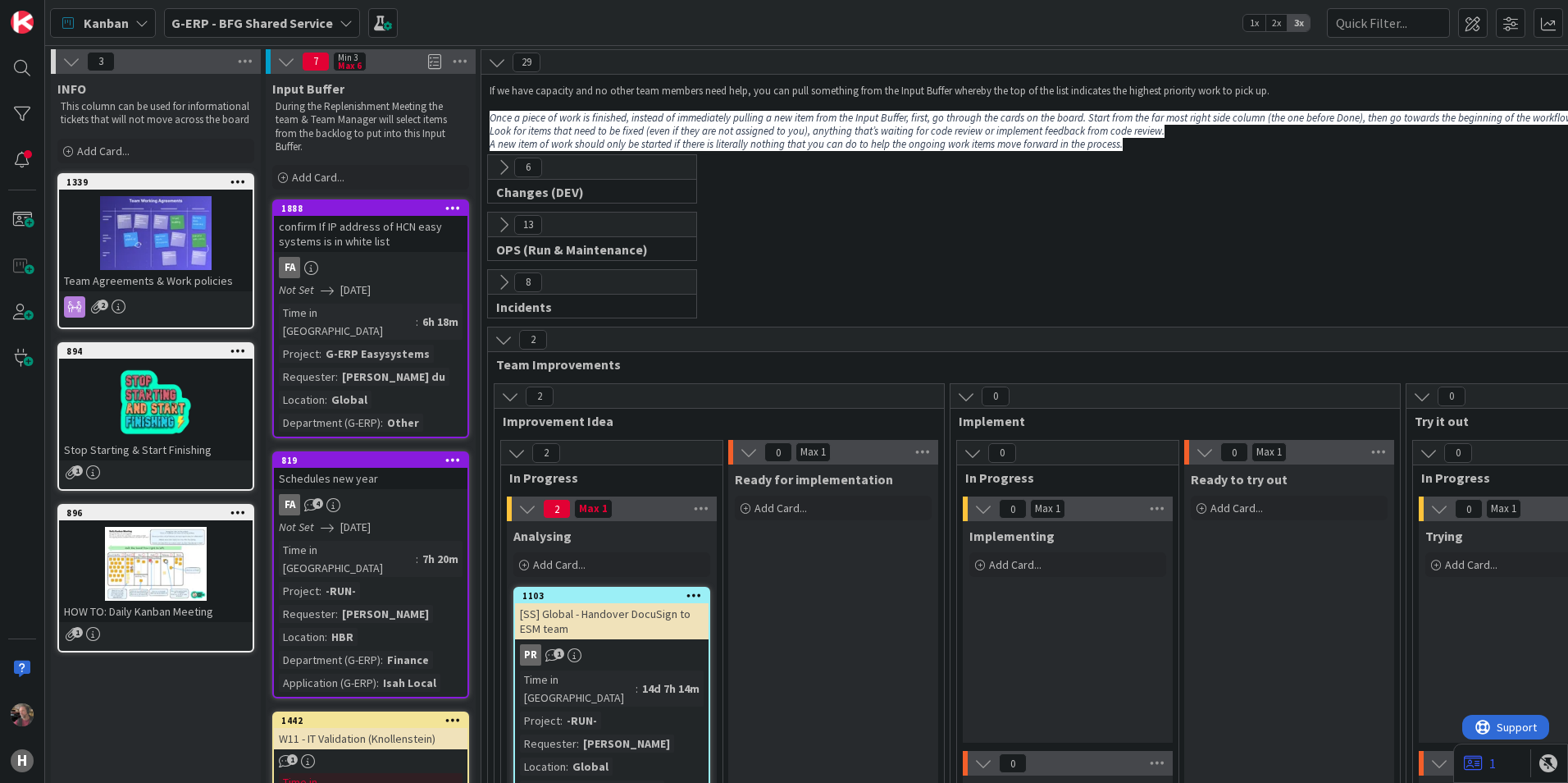
click at [499, 345] on icon at bounding box center [503, 339] width 18 height 18
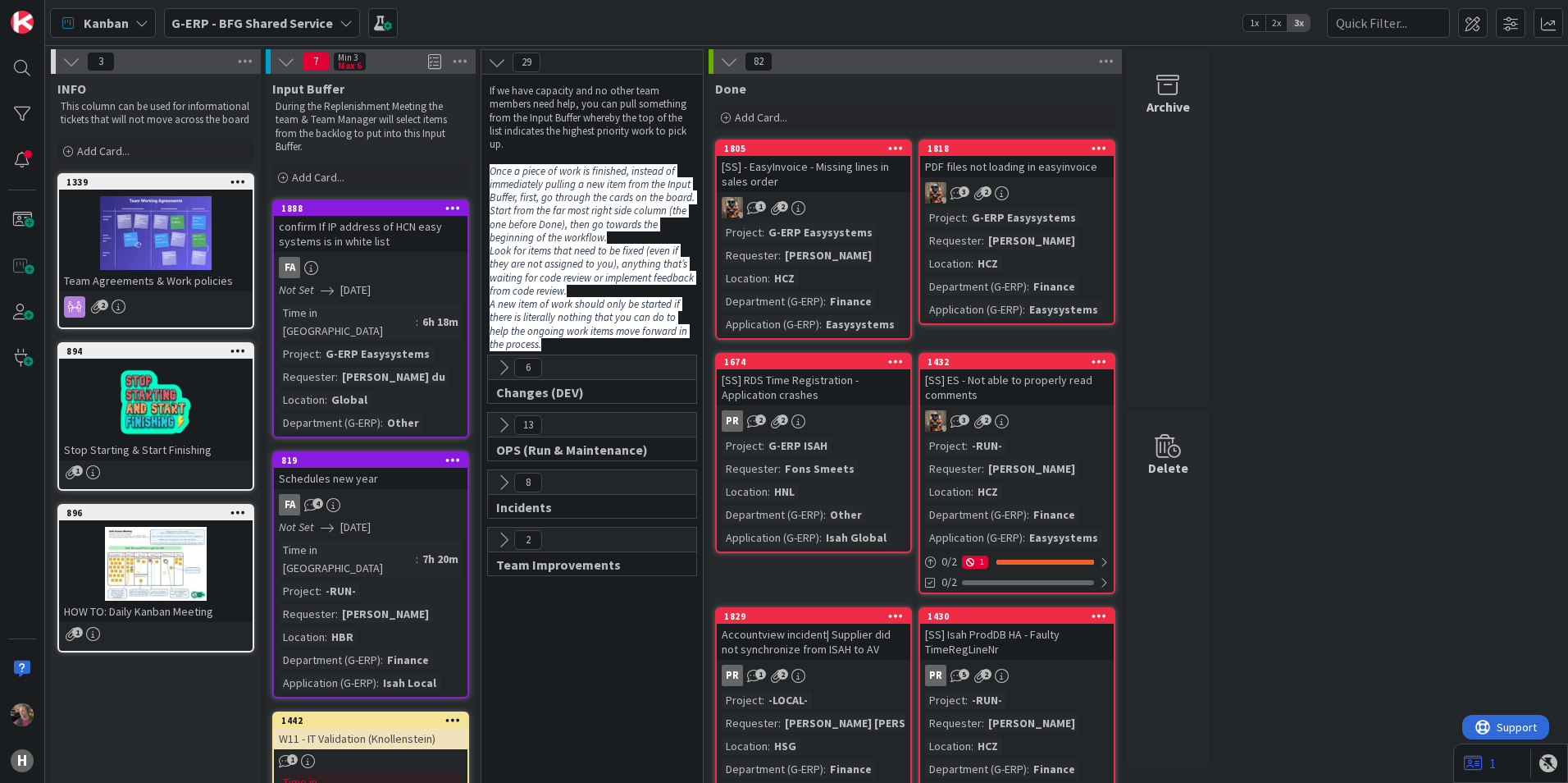
click at [504, 421] on icon at bounding box center [503, 424] width 18 height 18
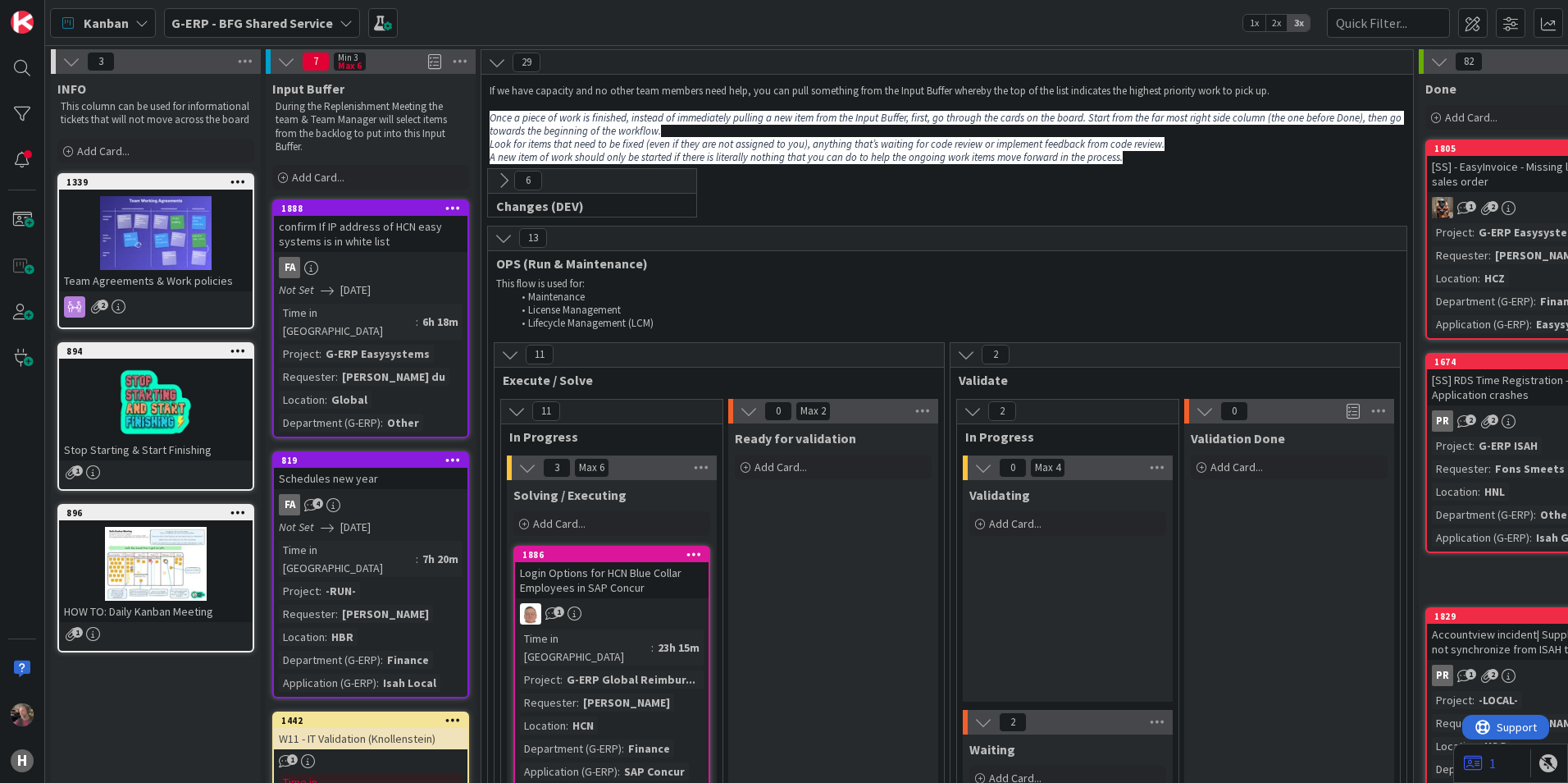
click at [1433, 57] on icon at bounding box center [1439, 61] width 18 height 18
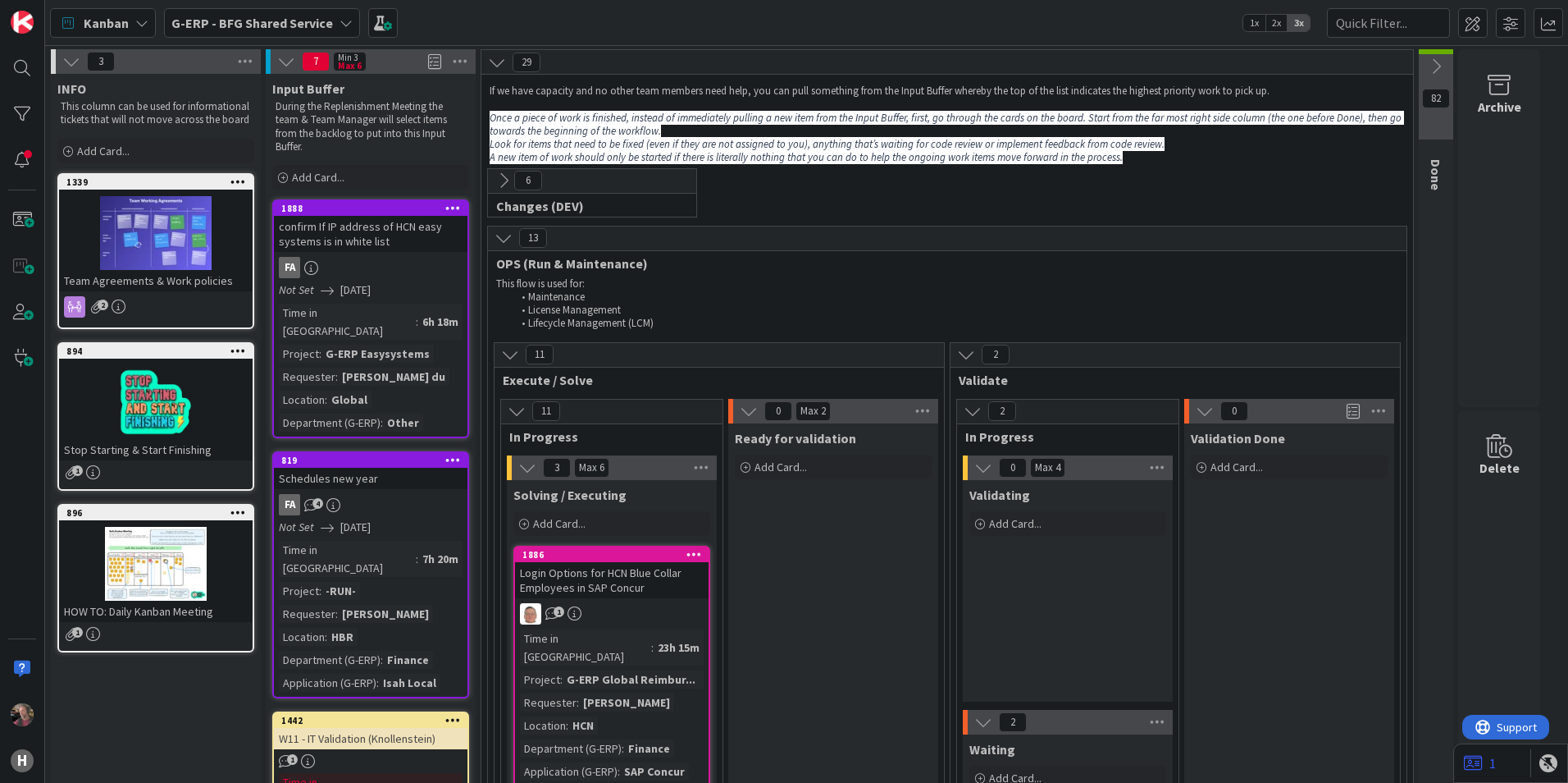
click at [261, 17] on b "G-ERP - BFG Shared Service" at bounding box center [252, 23] width 162 height 16
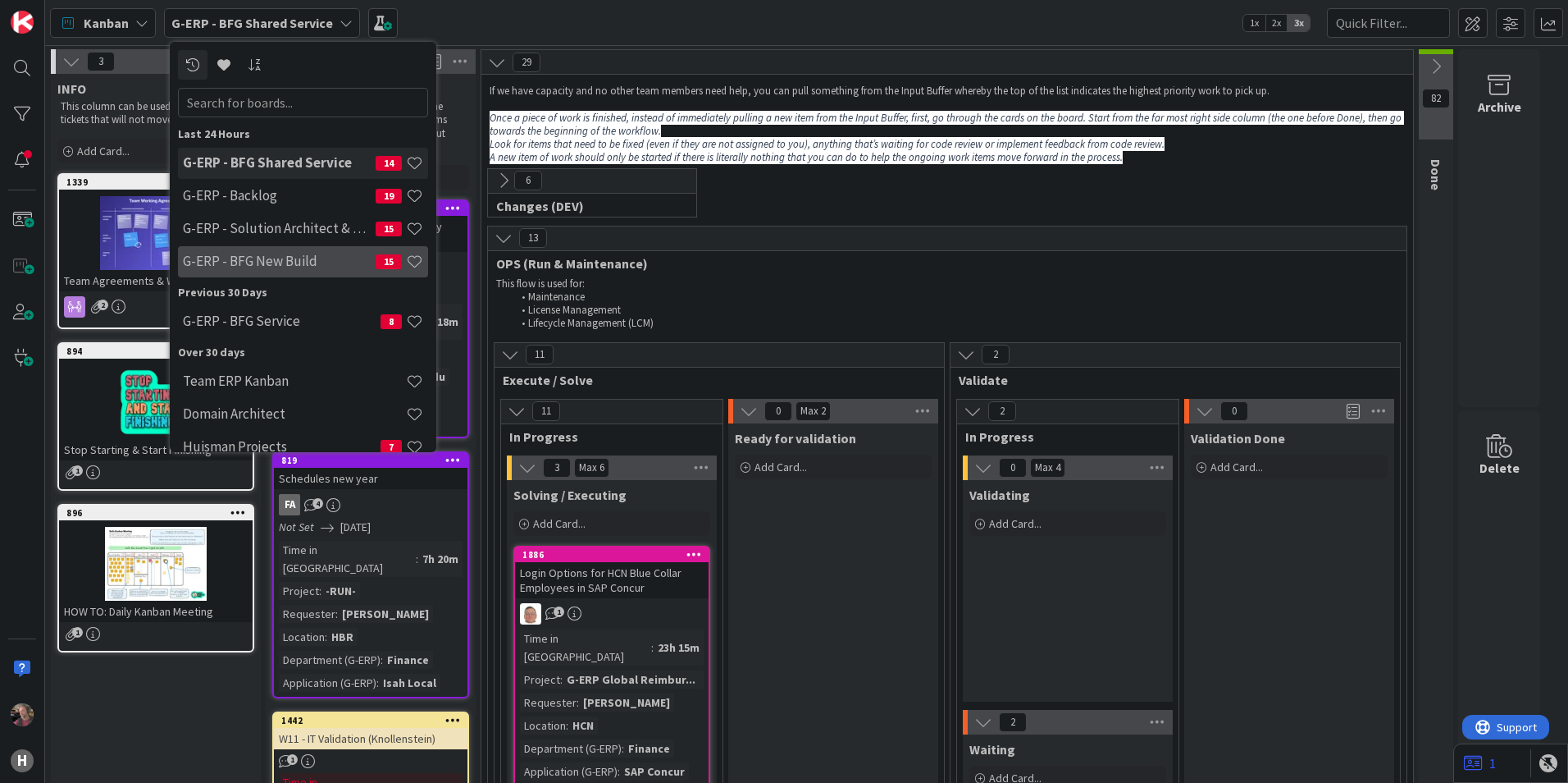
click at [285, 256] on h4 "G-ERP - BFG New Build" at bounding box center [278, 261] width 193 height 16
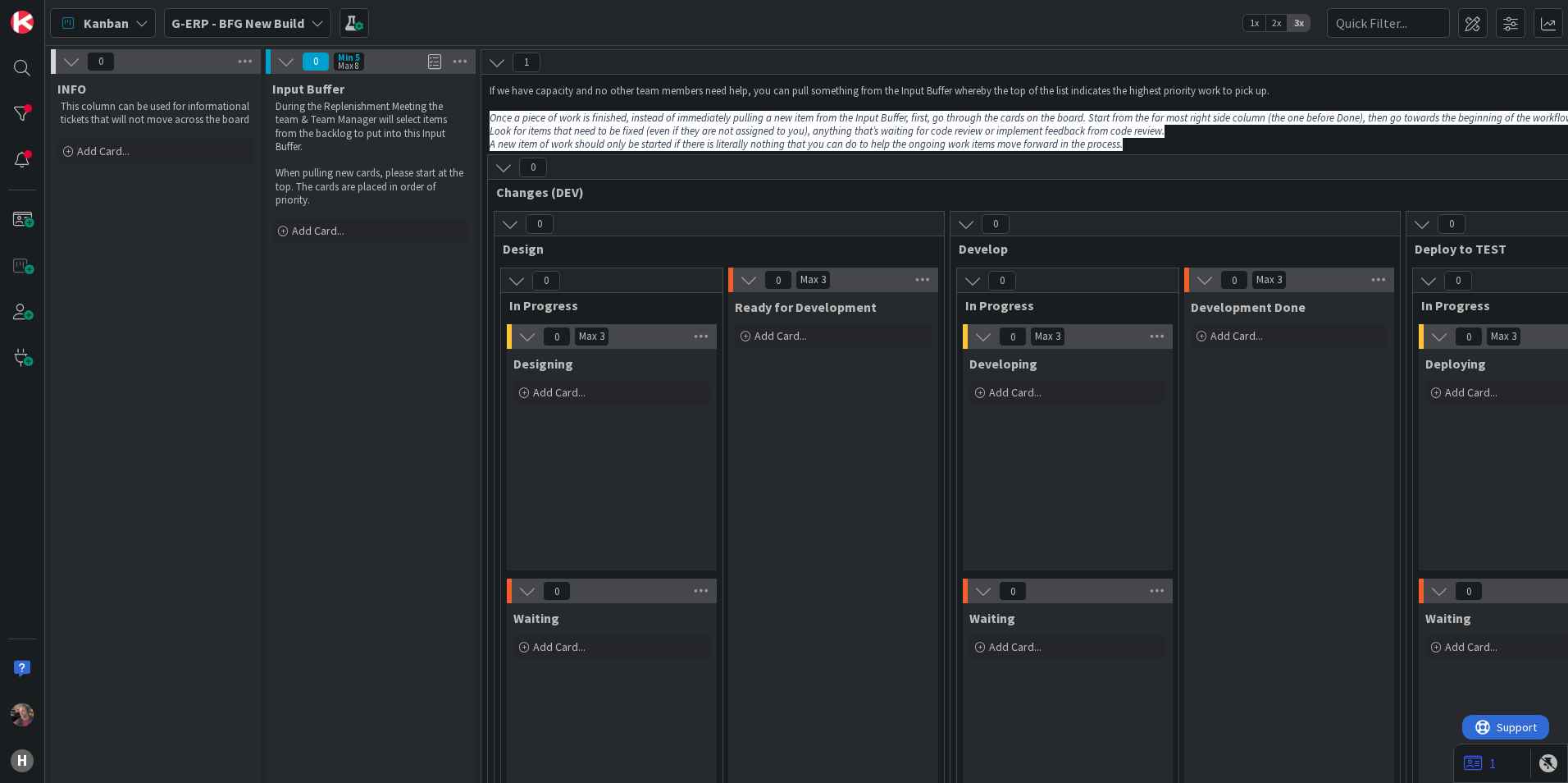
click at [501, 173] on icon at bounding box center [503, 167] width 18 height 18
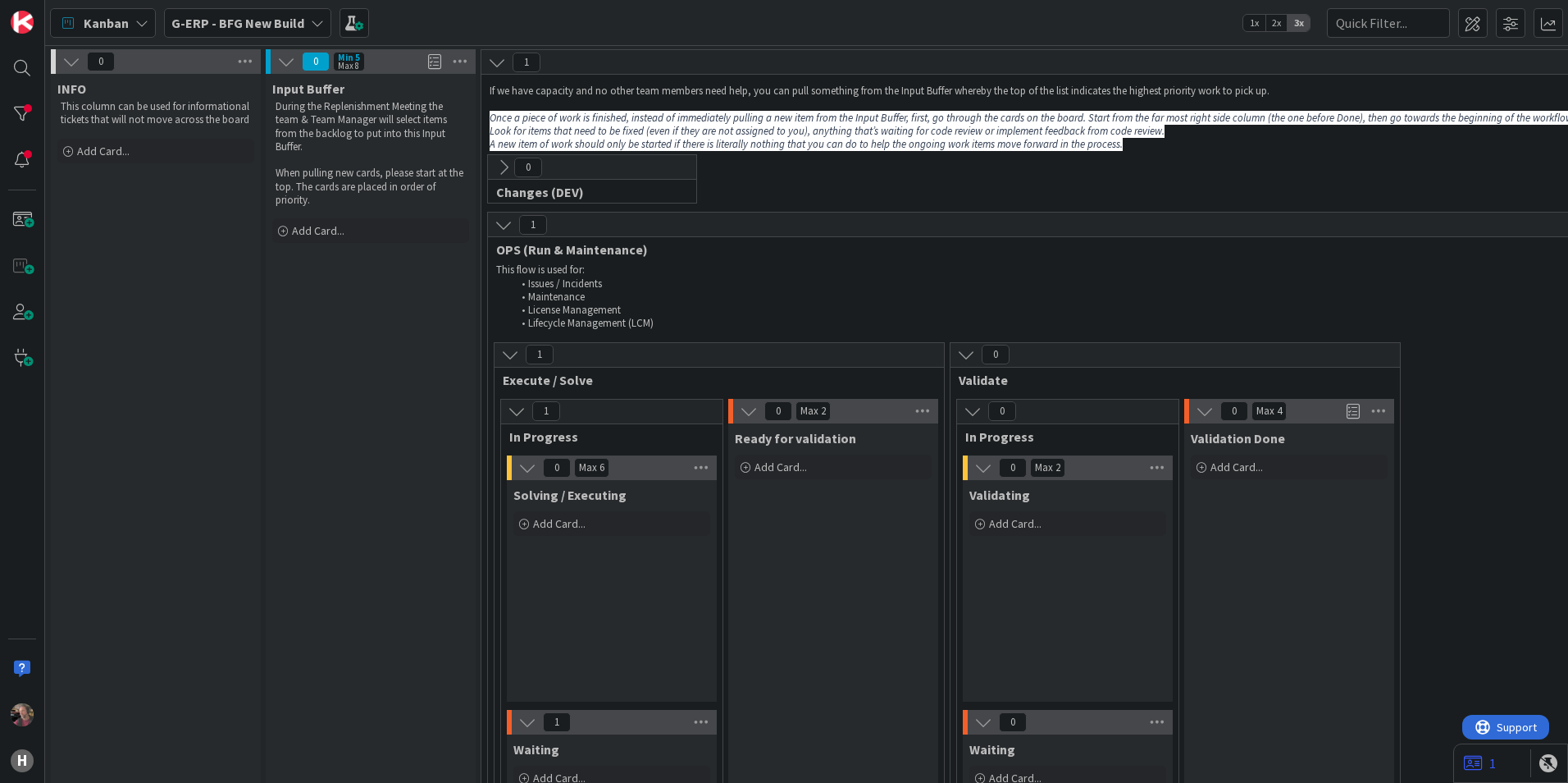
click at [507, 356] on icon at bounding box center [510, 354] width 18 height 18
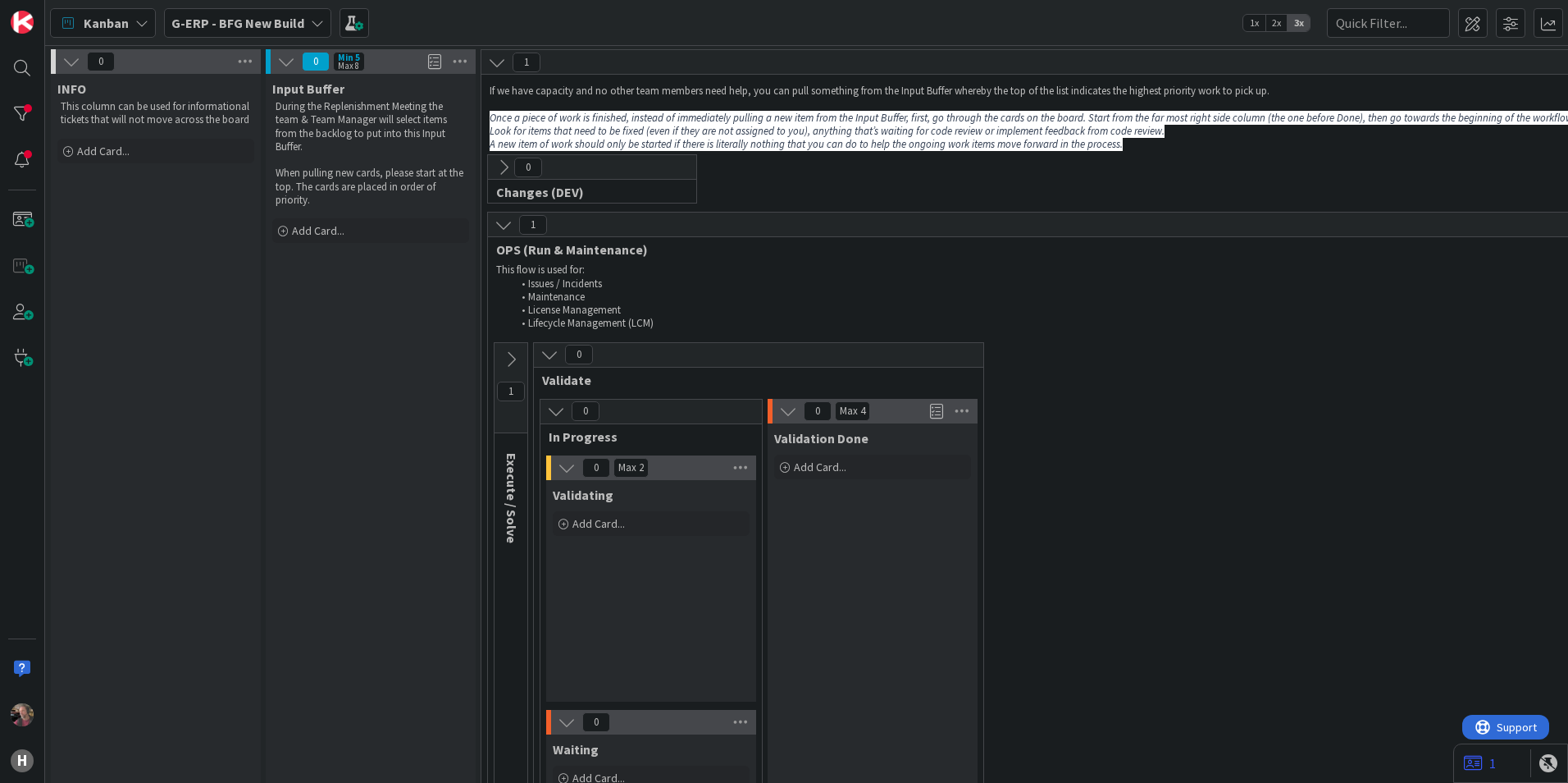
click at [252, 26] on b "G-ERP - BFG New Build" at bounding box center [237, 23] width 133 height 16
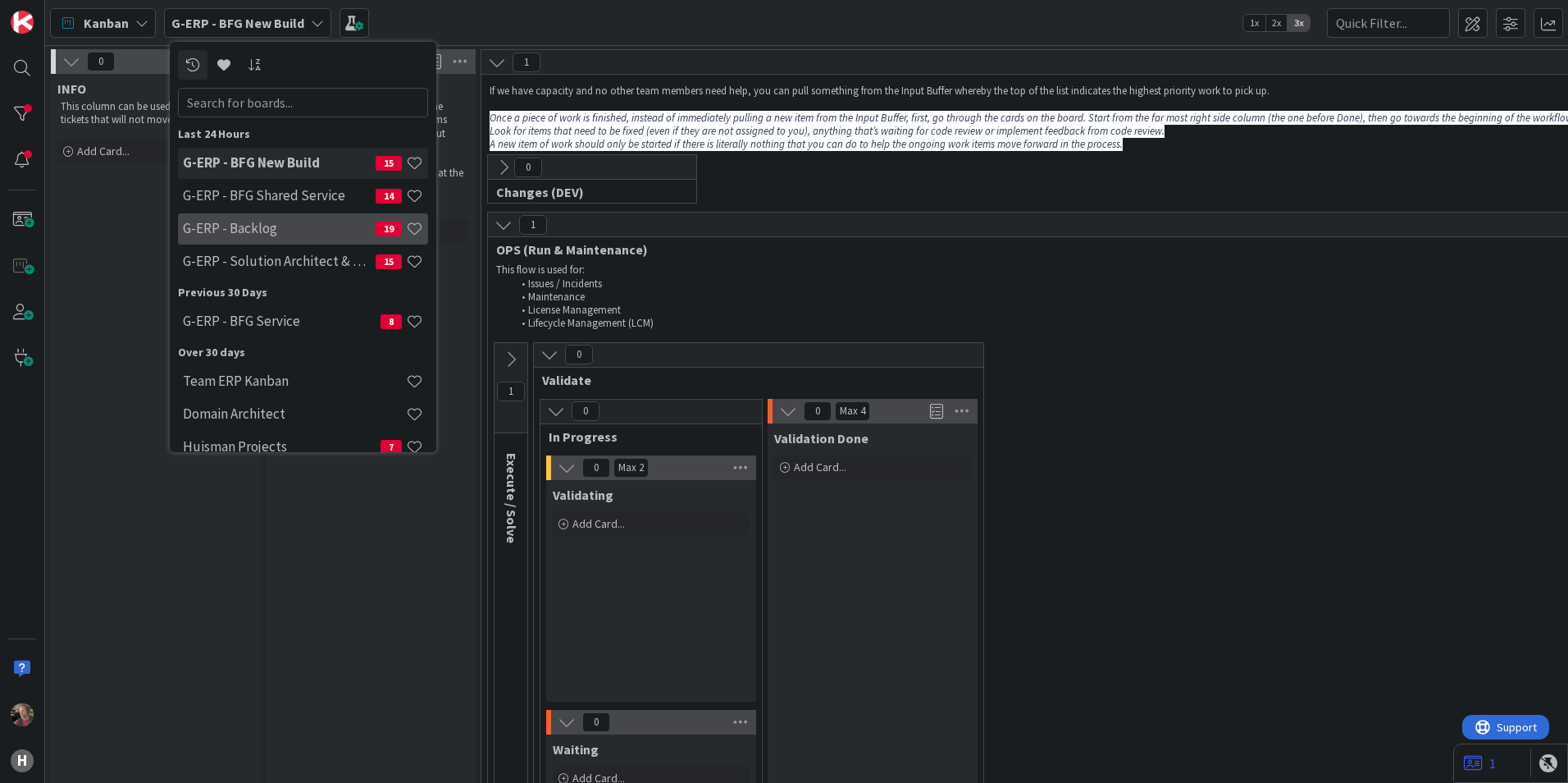
click at [263, 228] on h4 "G-ERP - Backlog" at bounding box center [278, 228] width 193 height 16
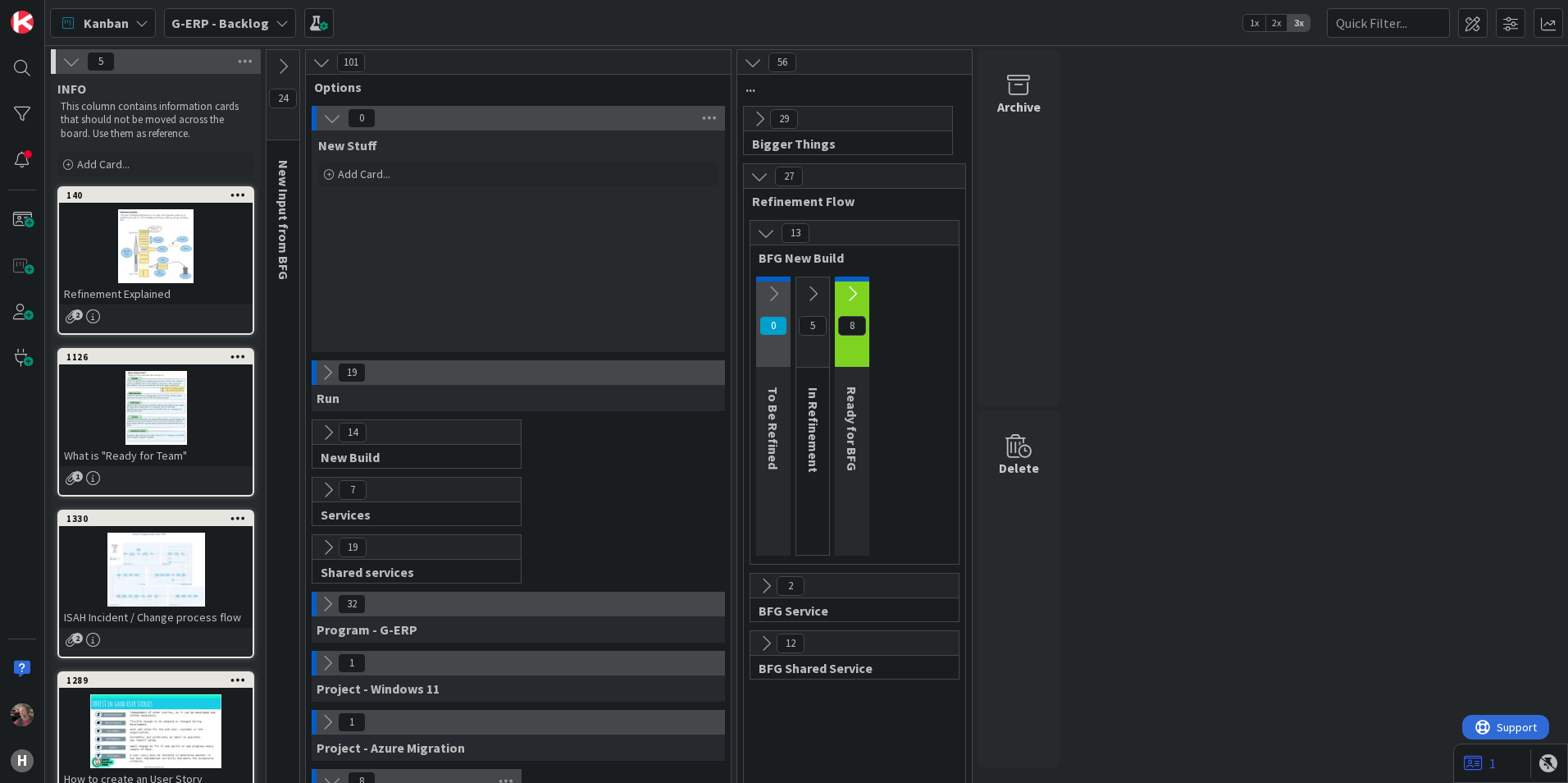
click at [326, 429] on icon at bounding box center [327, 432] width 18 height 18
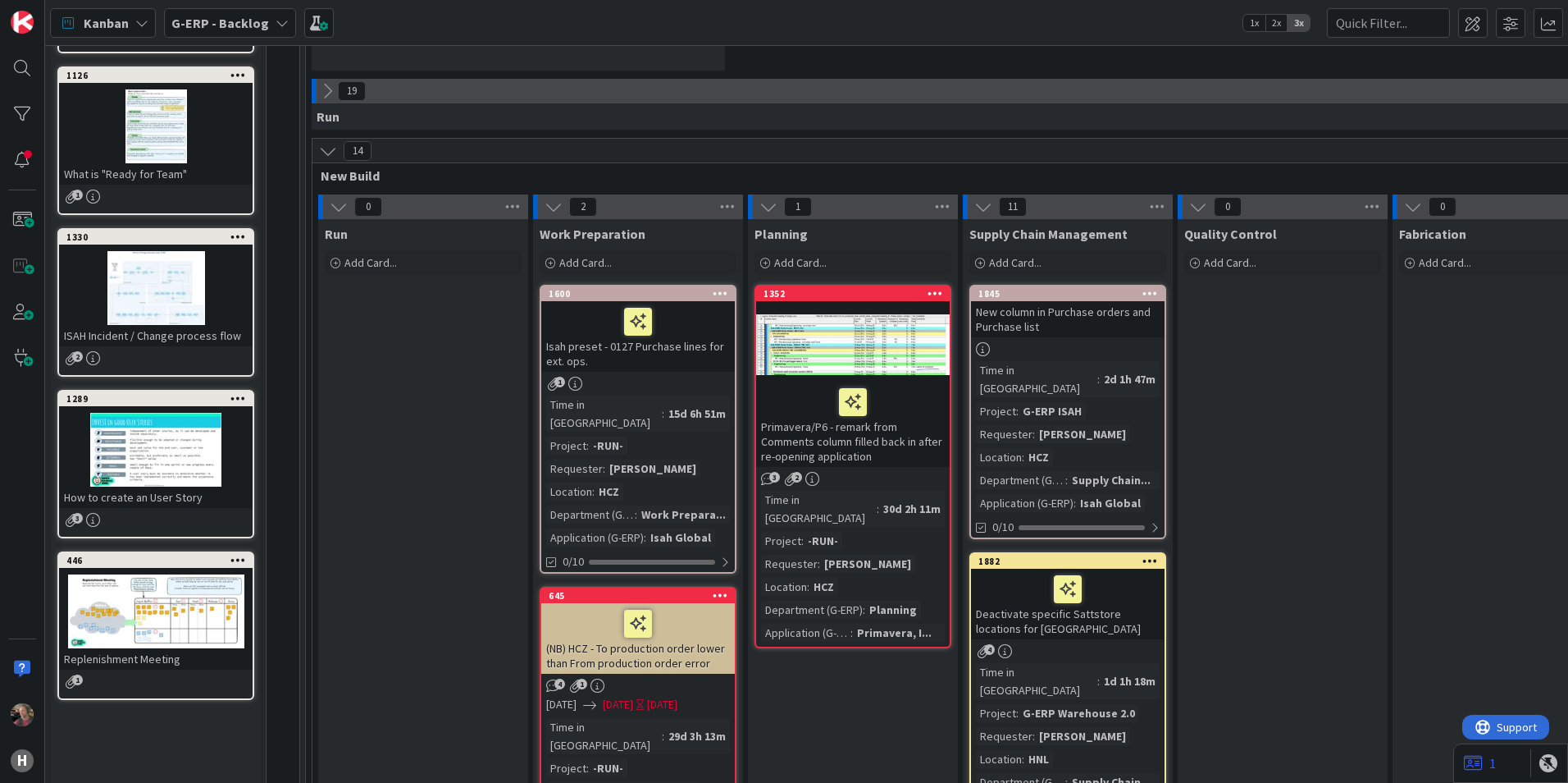
scroll to position [247, 0]
